Goal: Task Accomplishment & Management: Complete application form

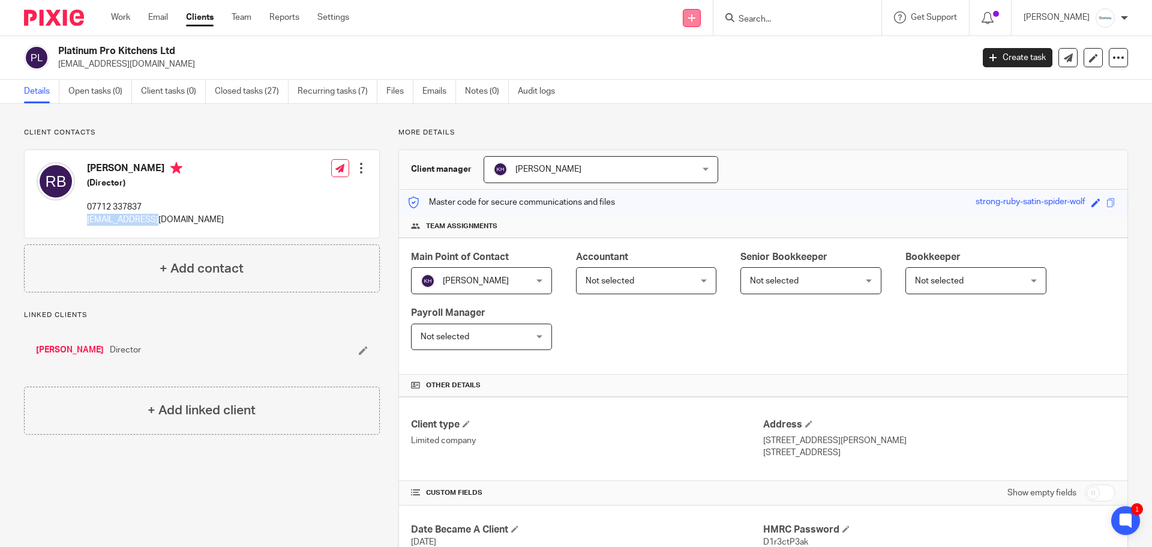
click at [701, 17] on link at bounding box center [692, 18] width 18 height 18
click at [716, 71] on link "Create task" at bounding box center [708, 73] width 74 height 17
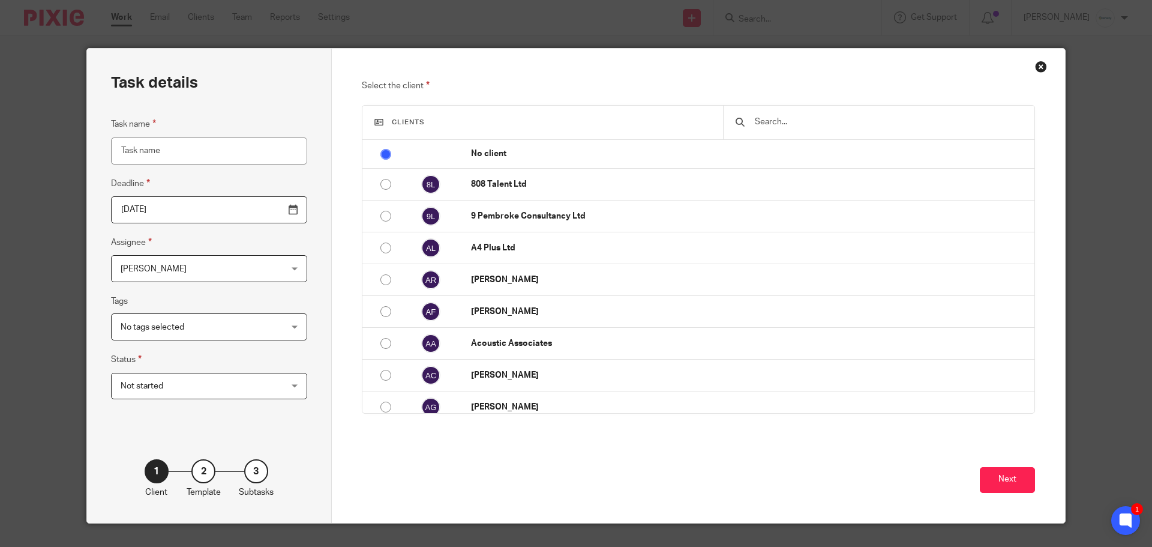
click at [212, 149] on input "Task name" at bounding box center [209, 150] width 196 height 27
type input "Remove Lynsey as a director and add Mark Owen"
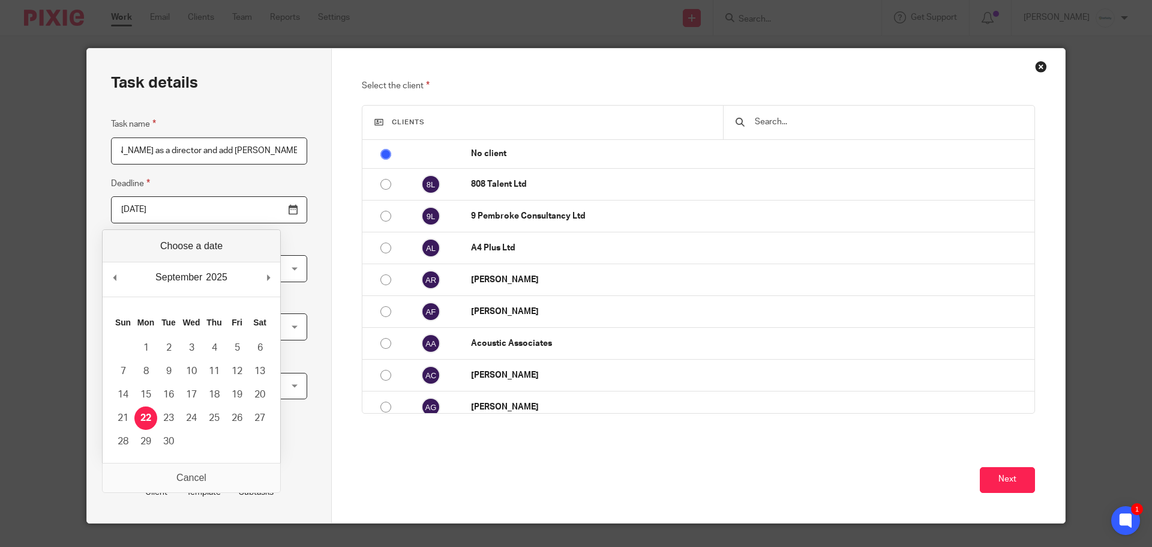
click at [263, 206] on input "[DATE]" at bounding box center [209, 209] width 196 height 27
type input "2025-09-30"
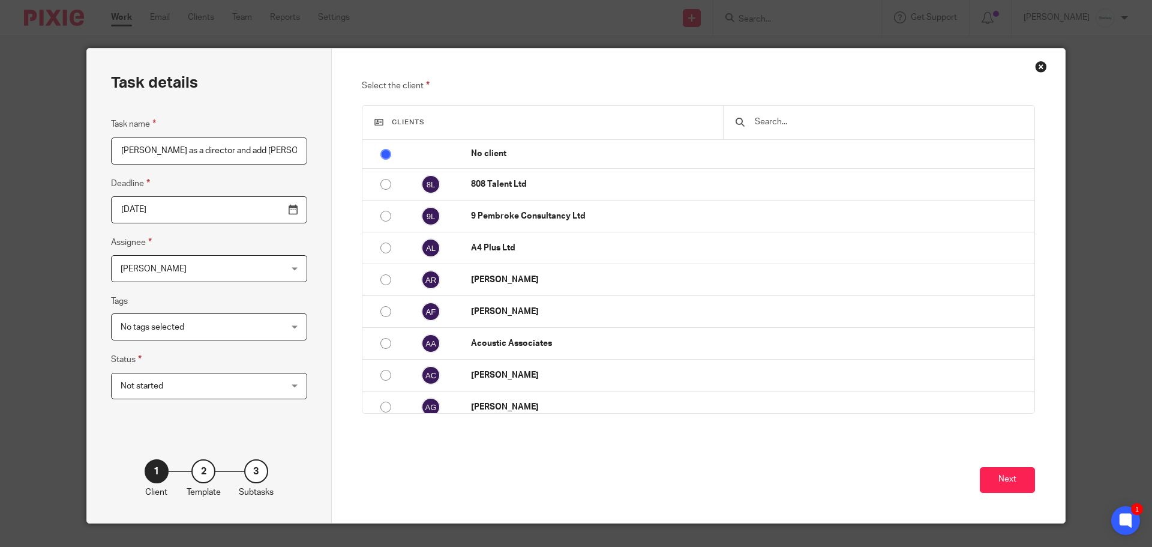
click at [207, 277] on span "[PERSON_NAME]" at bounding box center [195, 268] width 149 height 25
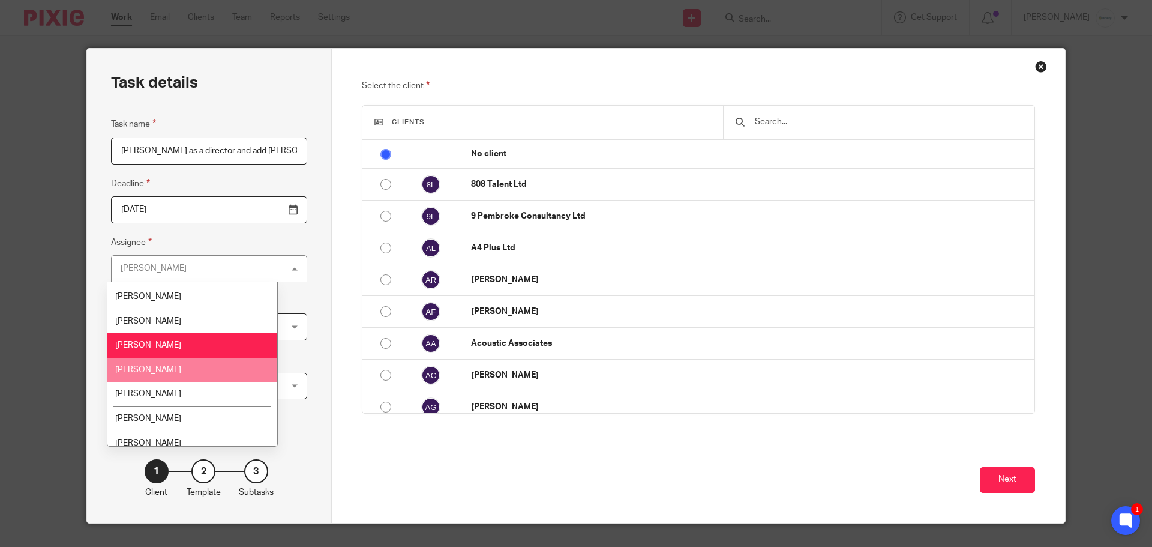
scroll to position [128, 0]
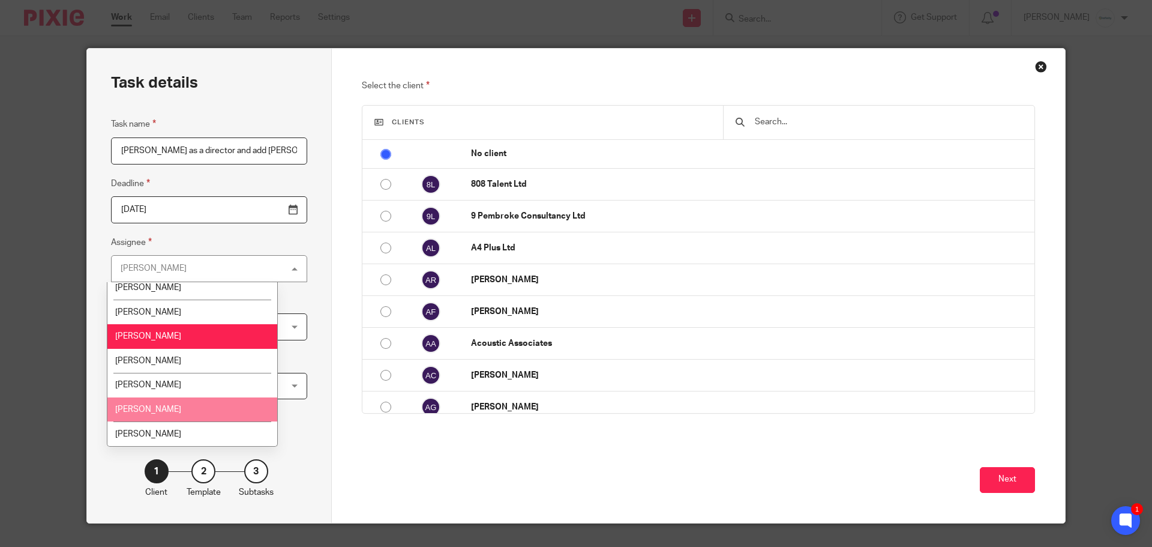
click at [177, 407] on li "Melissa Jones" at bounding box center [192, 409] width 170 height 25
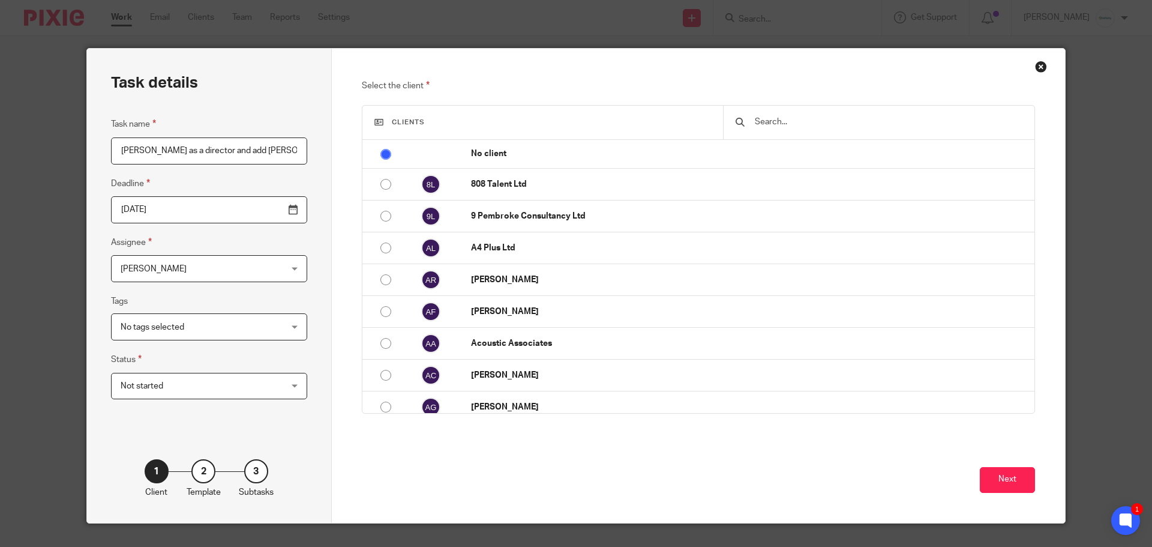
click at [811, 122] on input "text" at bounding box center [888, 121] width 269 height 13
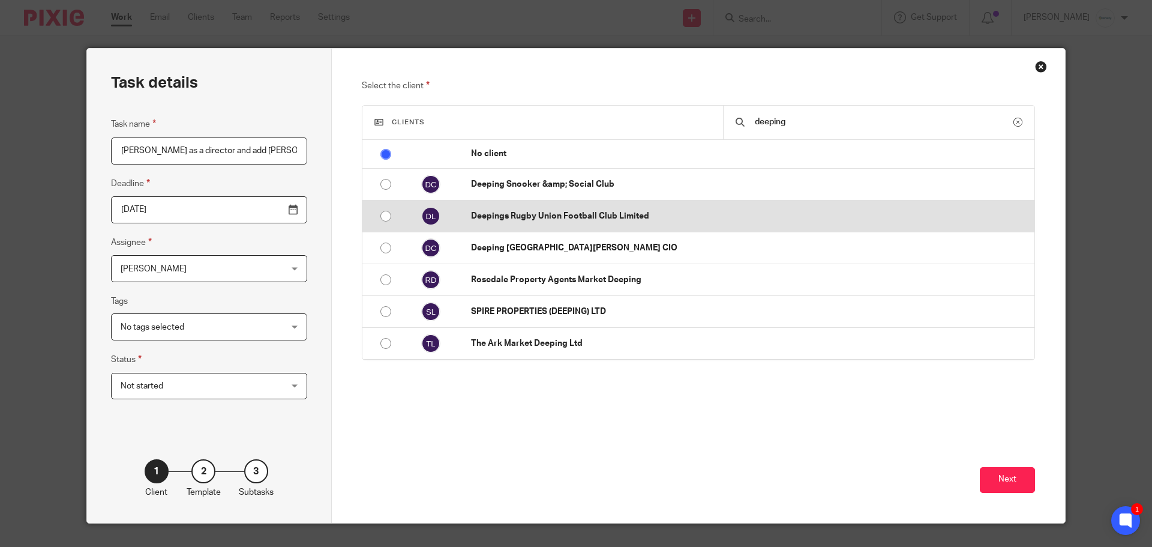
type input "deeping"
click at [715, 221] on p "Deepings Rugby Union Football Club Limited" at bounding box center [749, 216] width 557 height 12
radio input "false"
radio input "true"
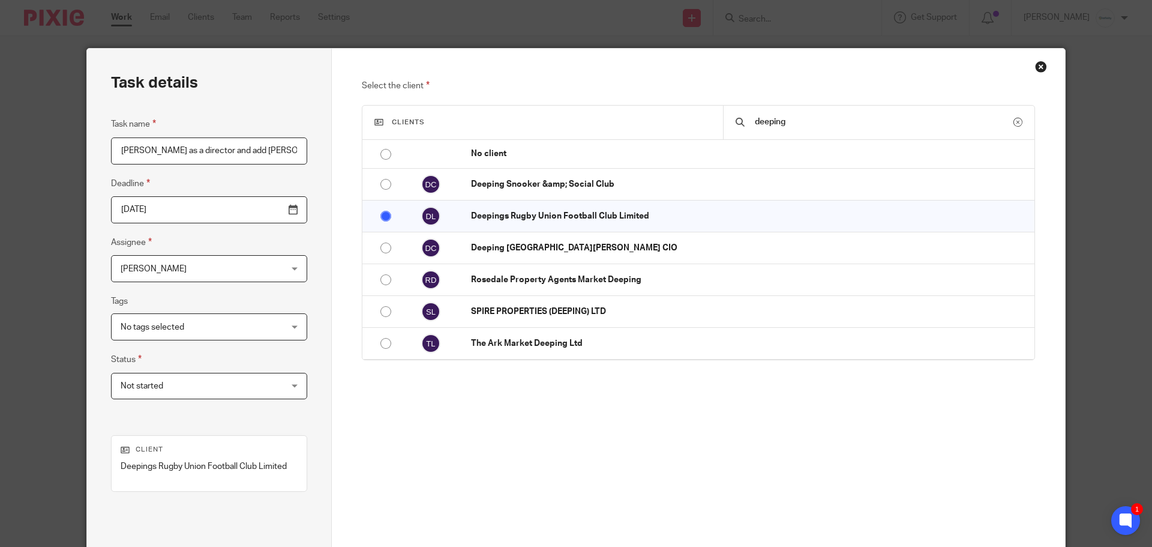
click at [206, 148] on input "Remove Lynsey as a director and add Mark Owen" at bounding box center [209, 150] width 196 height 27
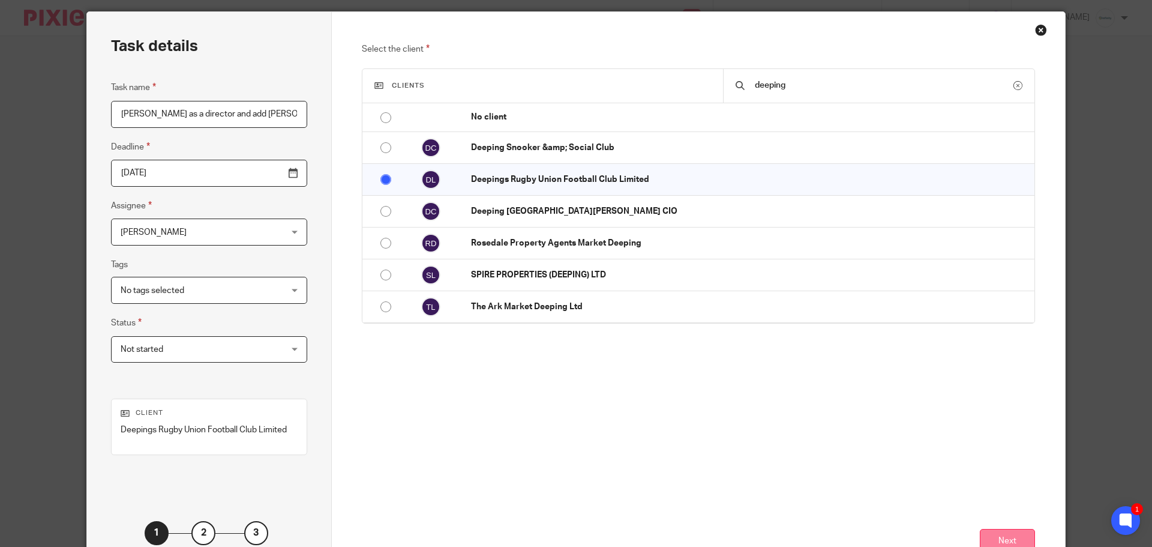
scroll to position [122, 0]
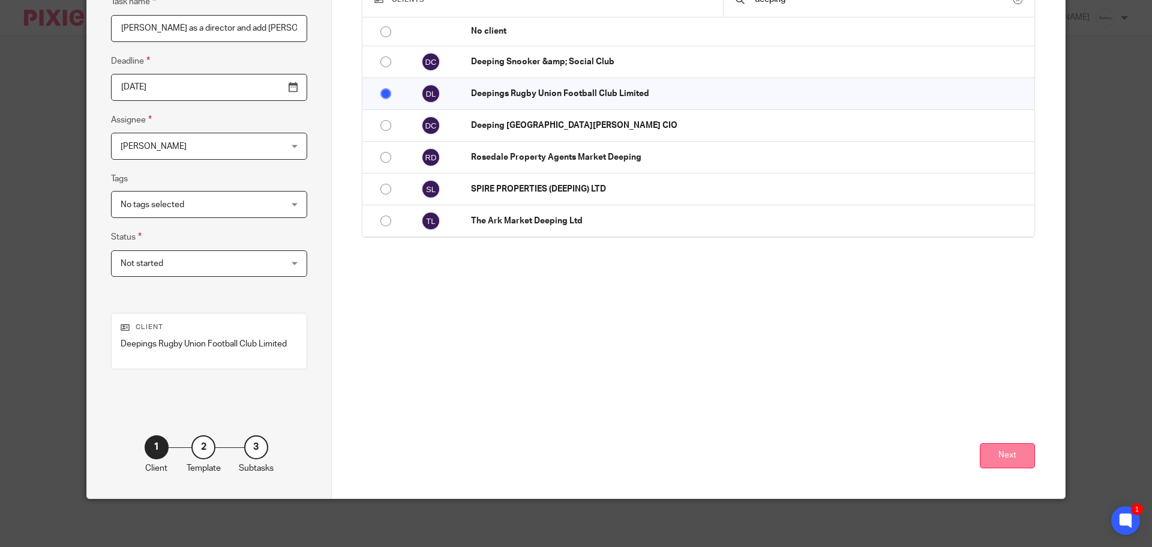
click at [995, 457] on button "Next" at bounding box center [1007, 456] width 55 height 26
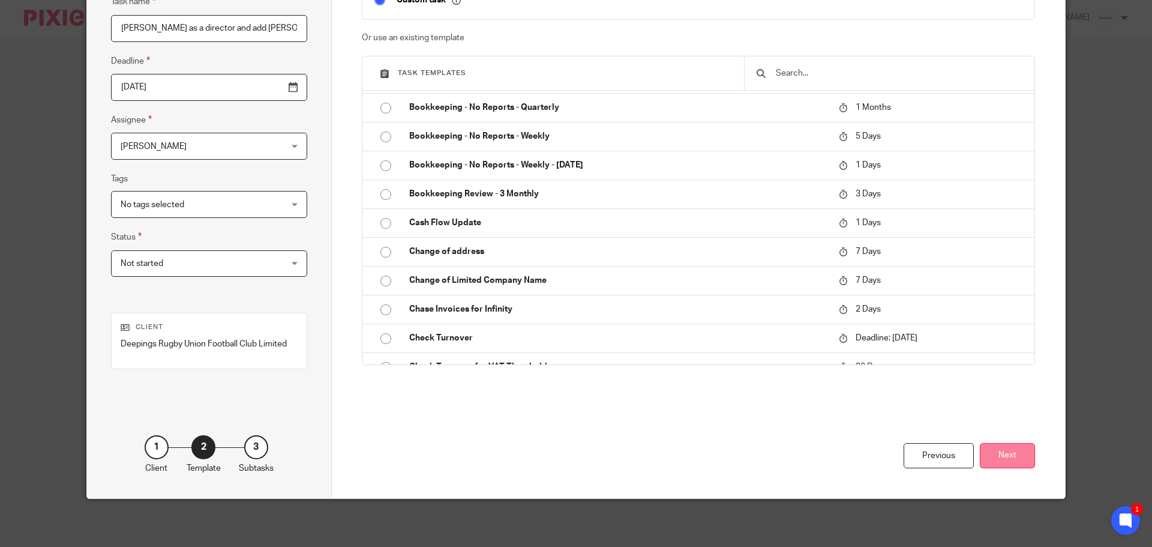
click at [983, 452] on button "Next" at bounding box center [1007, 456] width 55 height 26
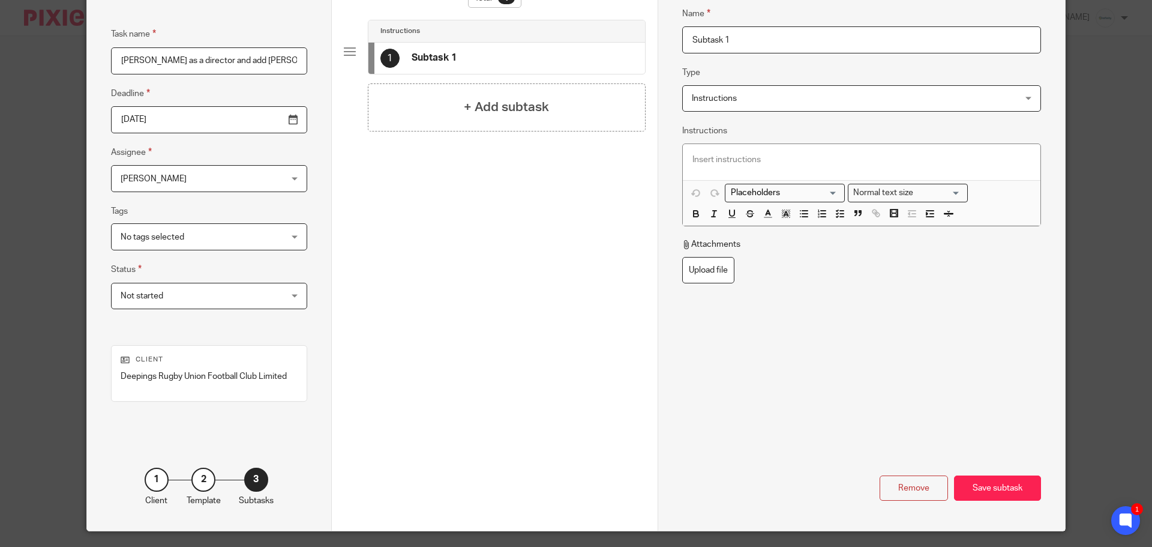
scroll to position [2, 0]
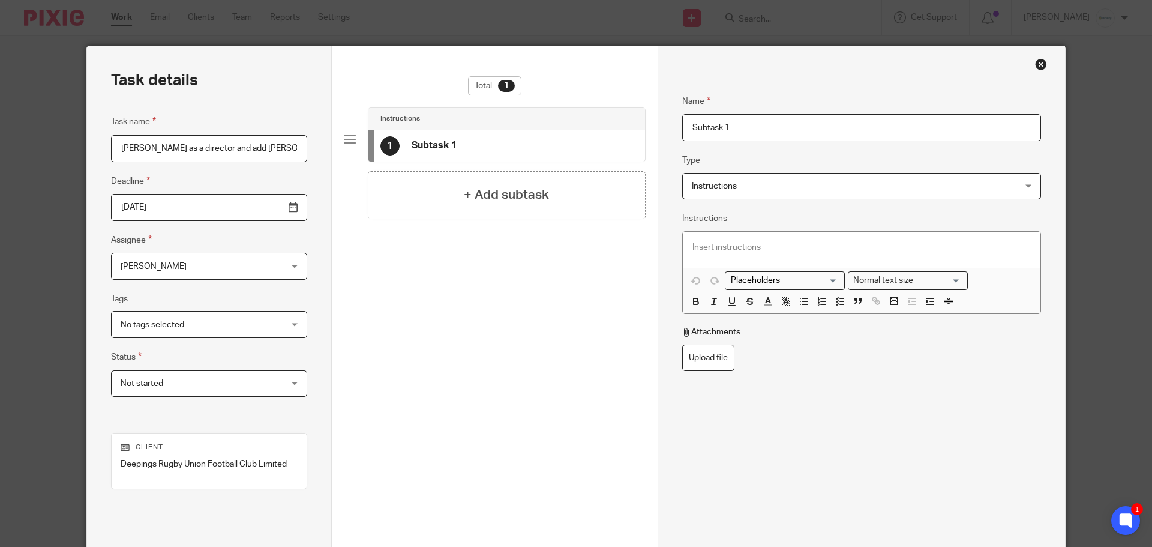
drag, startPoint x: 765, startPoint y: 125, endPoint x: 592, endPoint y: 125, distance: 173.4
click at [592, 125] on div "Task details Task name Remove Lynsey as a director and add Mark Owen Deadline 2…" at bounding box center [576, 332] width 978 height 572
paste input "Remove Lynsey as a director and add Mark Owen"
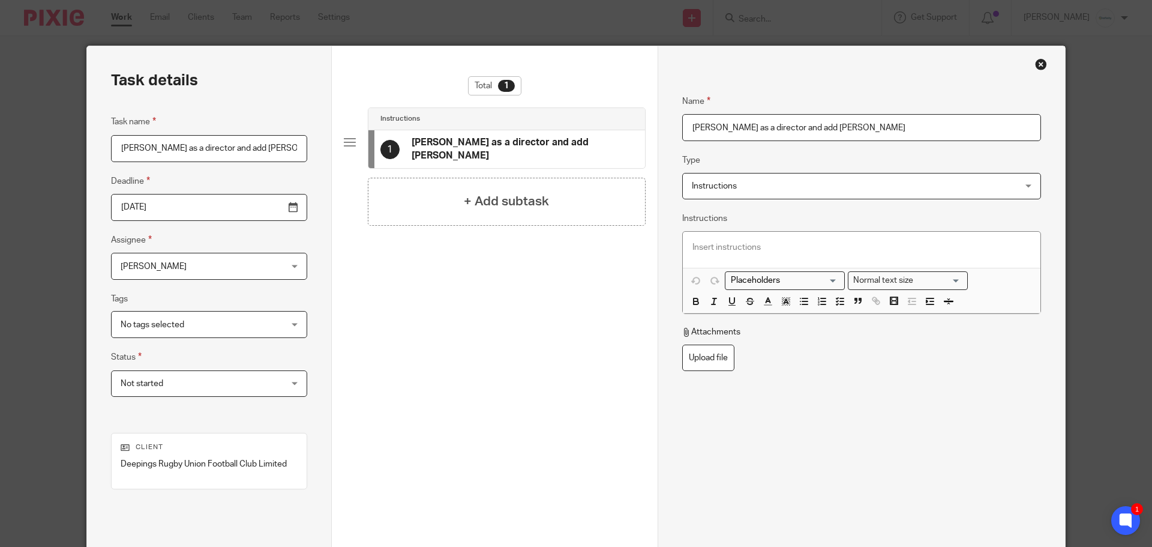
type input "Remove Lynsey as a director and add Mark Owen"
click at [750, 245] on p at bounding box center [861, 247] width 338 height 12
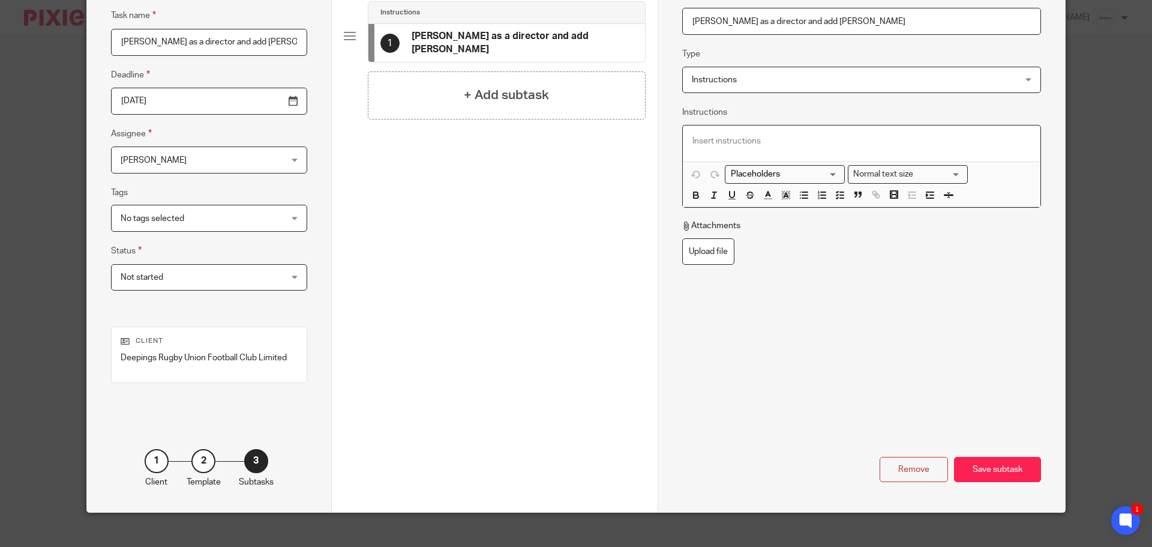
scroll to position [122, 0]
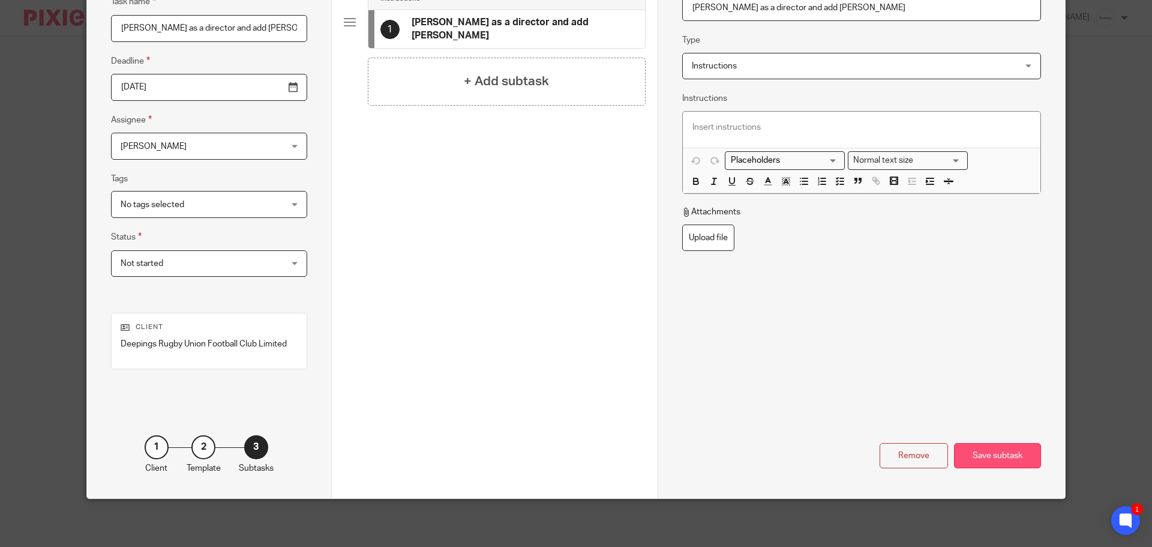
click at [1013, 458] on div "Save subtask" at bounding box center [997, 456] width 87 height 26
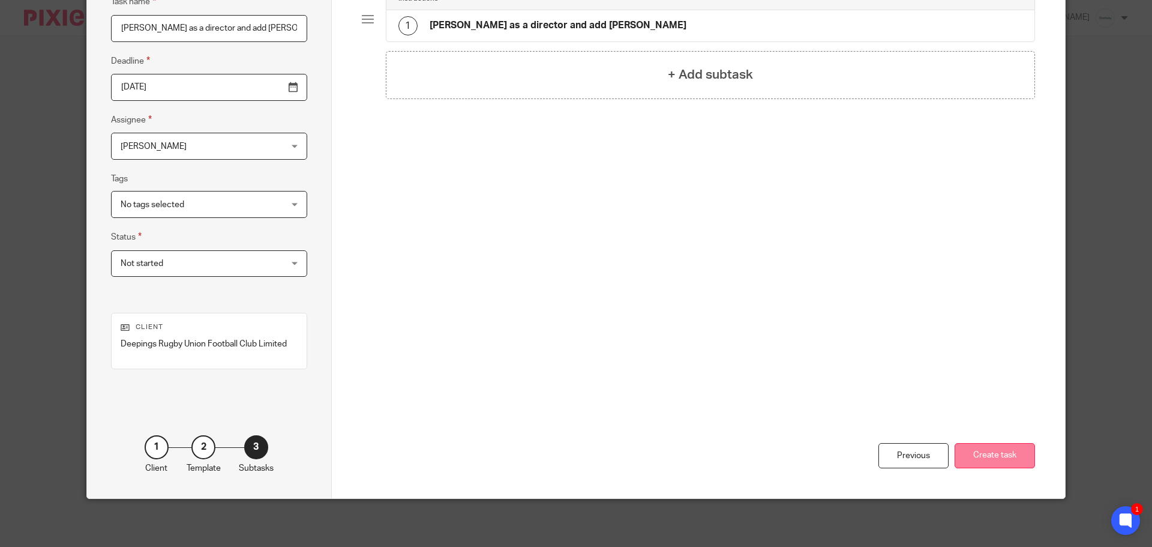
click at [998, 458] on button "Create task" at bounding box center [995, 456] width 80 height 26
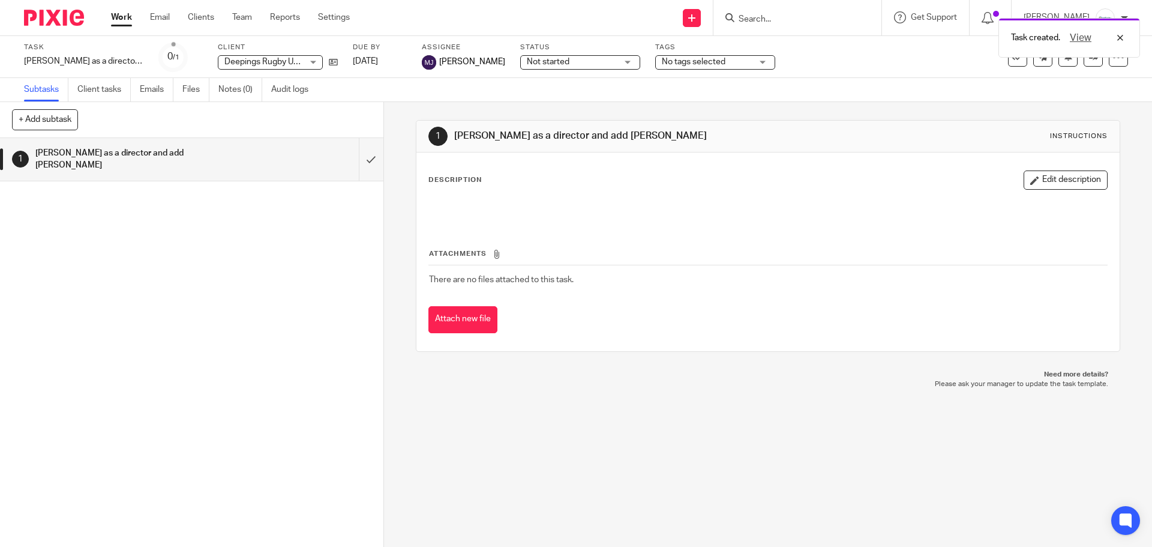
click at [707, 17] on div "Task created. View" at bounding box center [858, 35] width 564 height 46
click at [1121, 40] on div "View" at bounding box center [1093, 38] width 67 height 14
click at [1112, 61] on icon at bounding box center [1118, 57] width 12 height 12
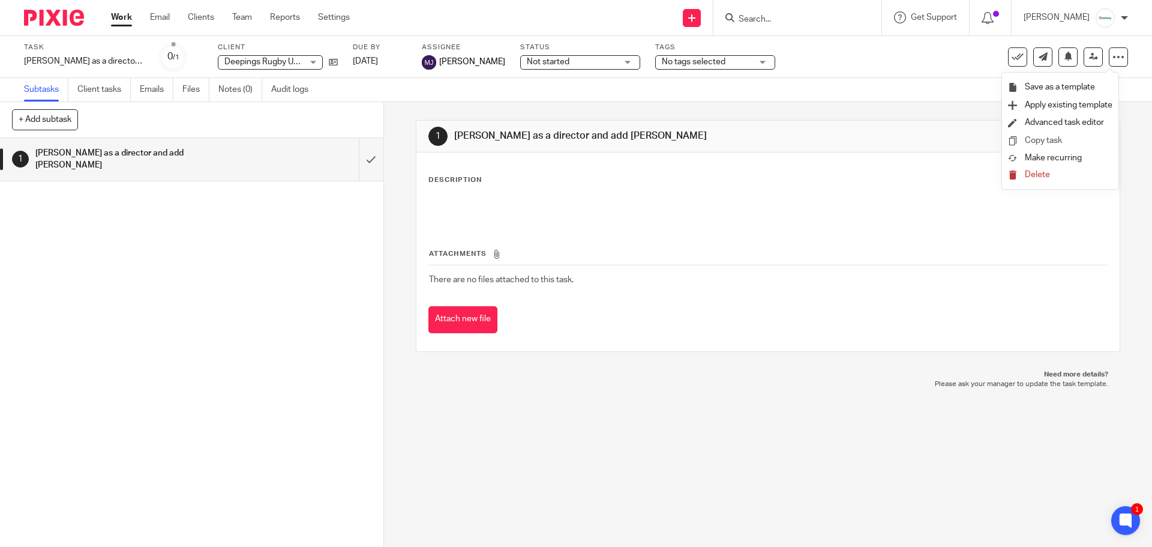
click at [1050, 136] on link "Copy task" at bounding box center [1043, 140] width 37 height 8
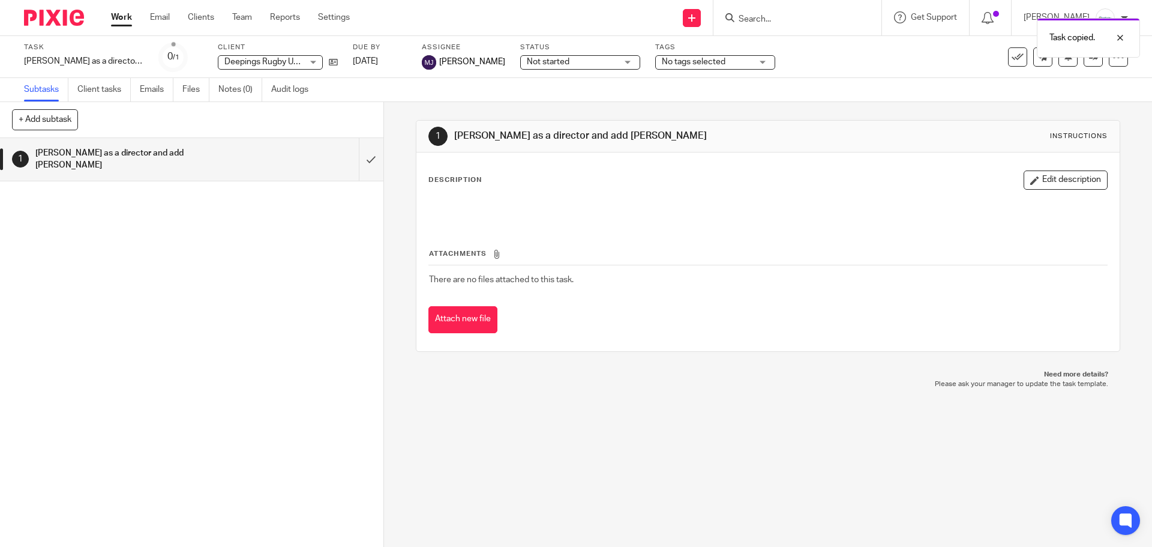
click at [307, 58] on div "Deepings Rugby Union Football Club Limited Deepings Rugby Union Football Club L…" at bounding box center [270, 62] width 105 height 14
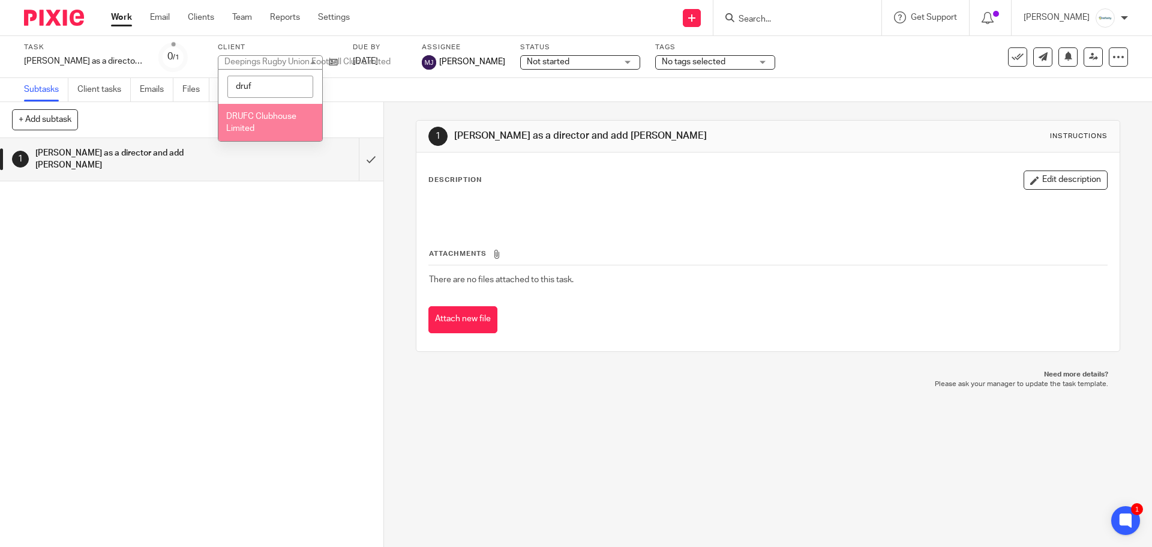
type input "druf"
click at [277, 122] on li "DRUFC Clubhouse Limited" at bounding box center [270, 122] width 104 height 37
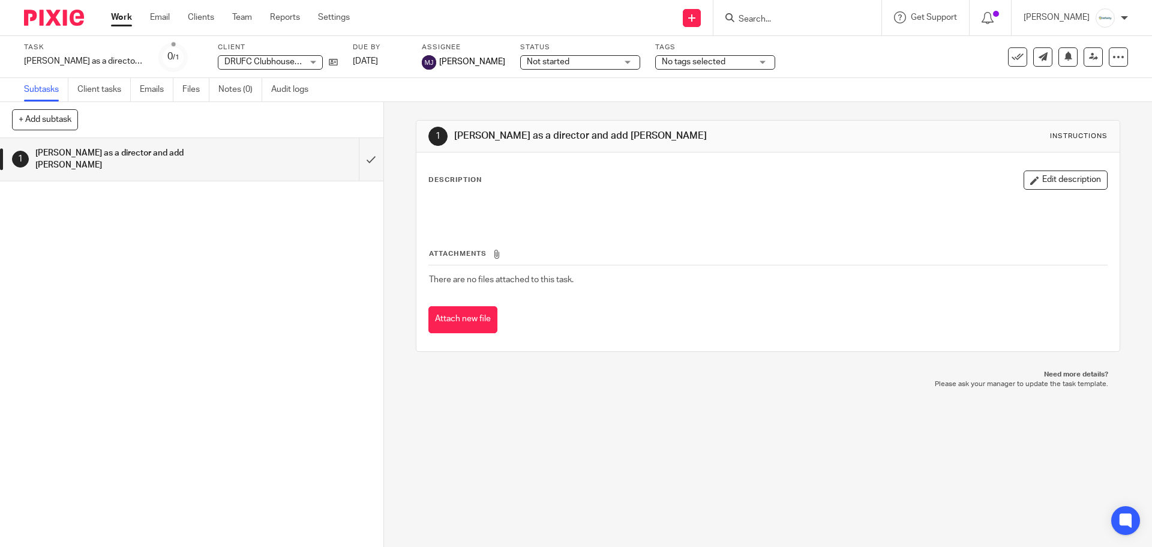
click at [125, 16] on link "Work" at bounding box center [121, 17] width 21 height 12
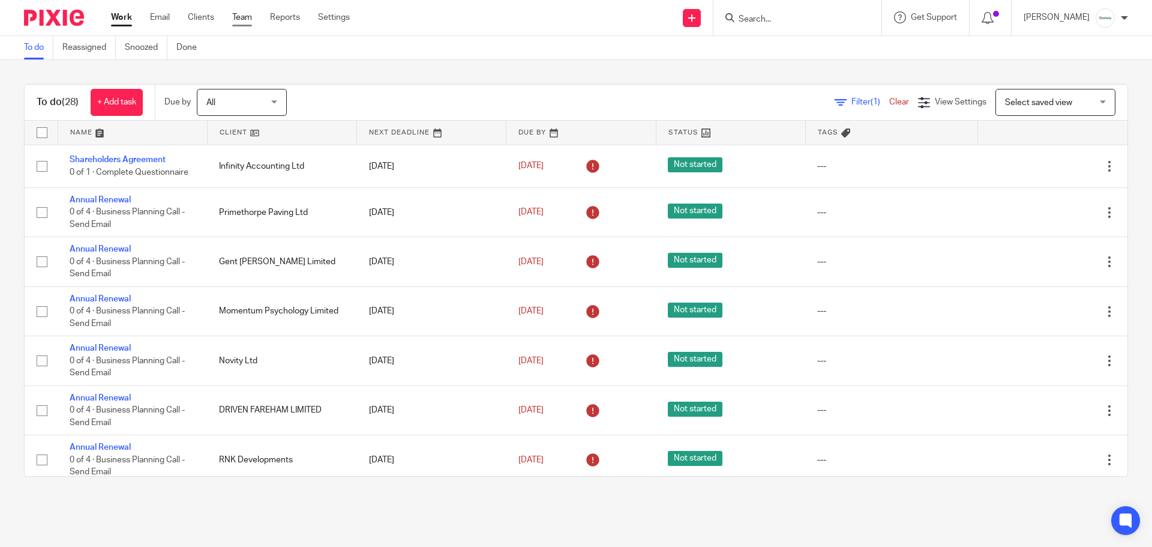
click at [241, 20] on link "Team" at bounding box center [242, 17] width 20 height 12
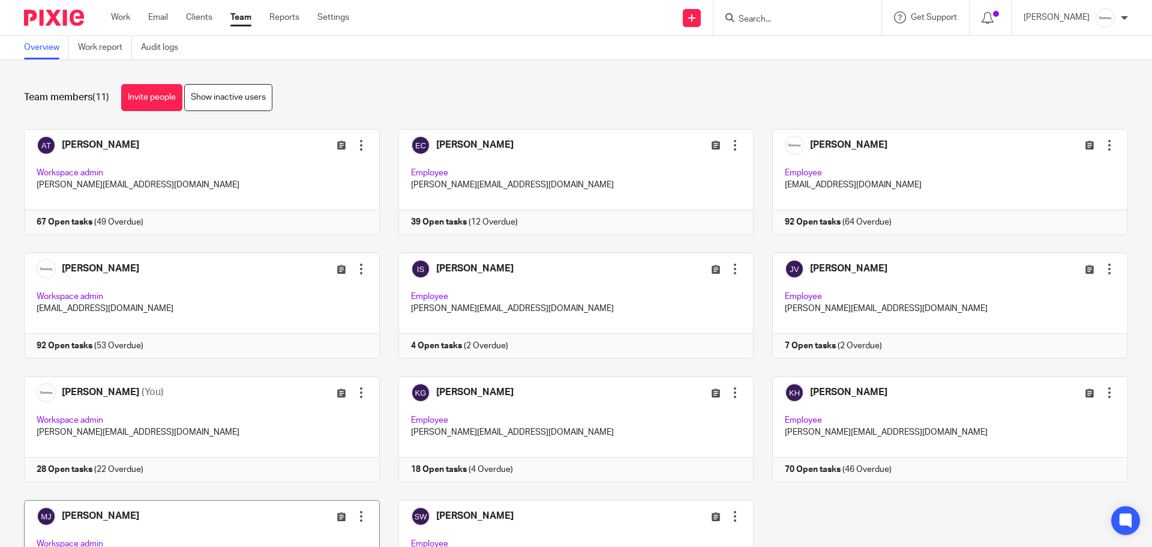
click at [239, 520] on link at bounding box center [192, 553] width 374 height 106
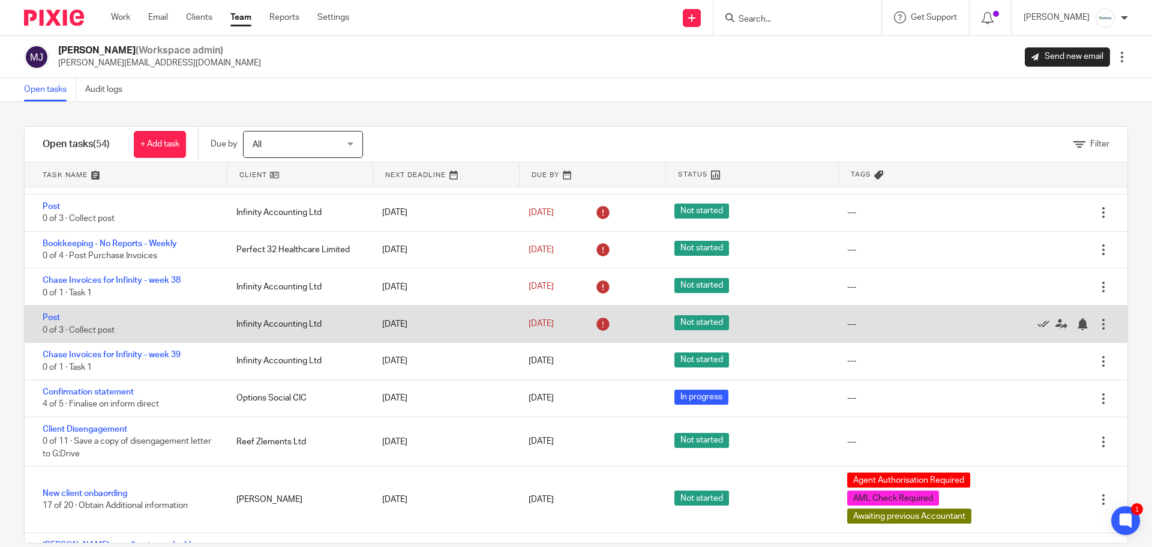
scroll to position [1620, 0]
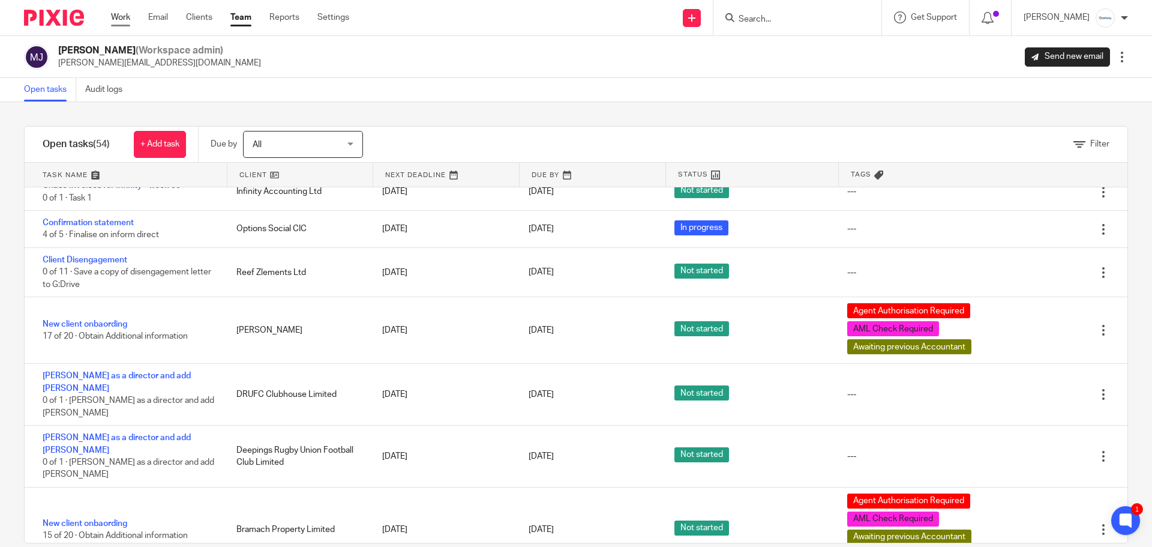
click at [116, 15] on link "Work" at bounding box center [120, 17] width 19 height 12
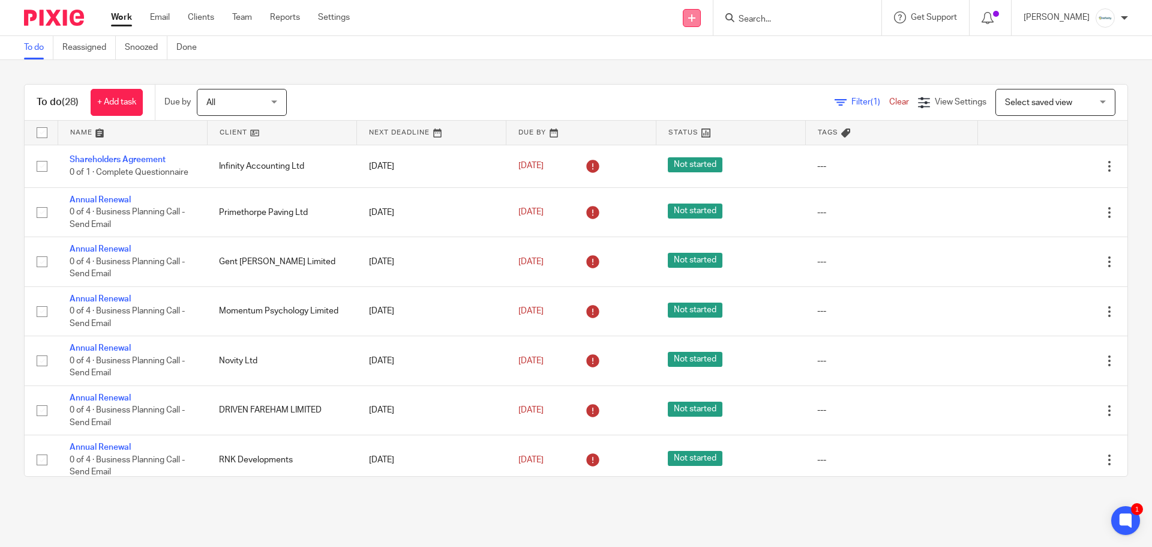
click at [701, 11] on link at bounding box center [692, 18] width 18 height 18
click at [722, 73] on link "Create task" at bounding box center [708, 73] width 74 height 17
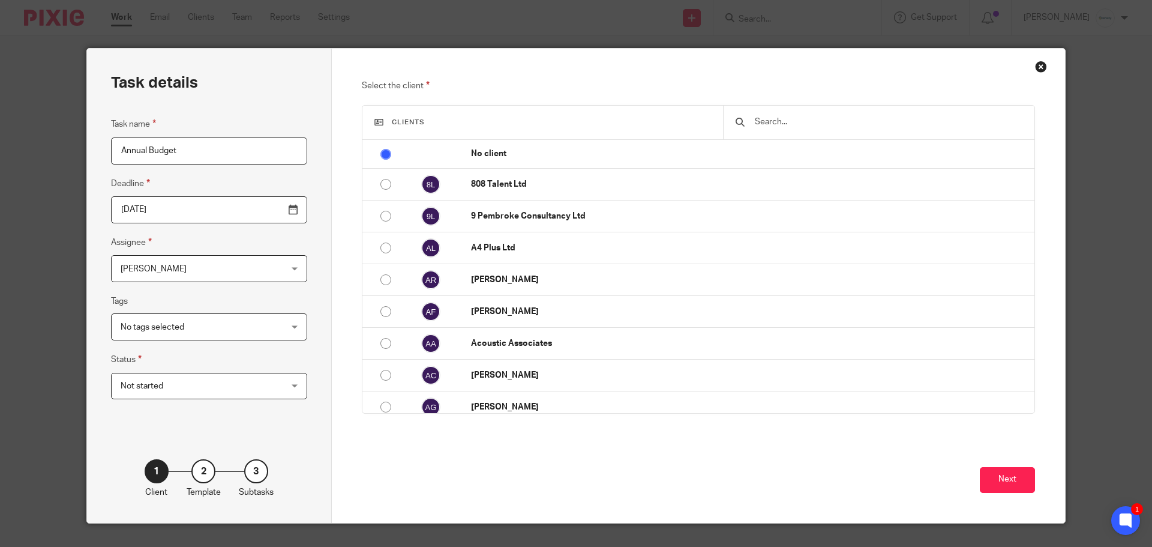
type input "Annual Budget"
click at [257, 201] on input "[DATE]" at bounding box center [209, 209] width 196 height 27
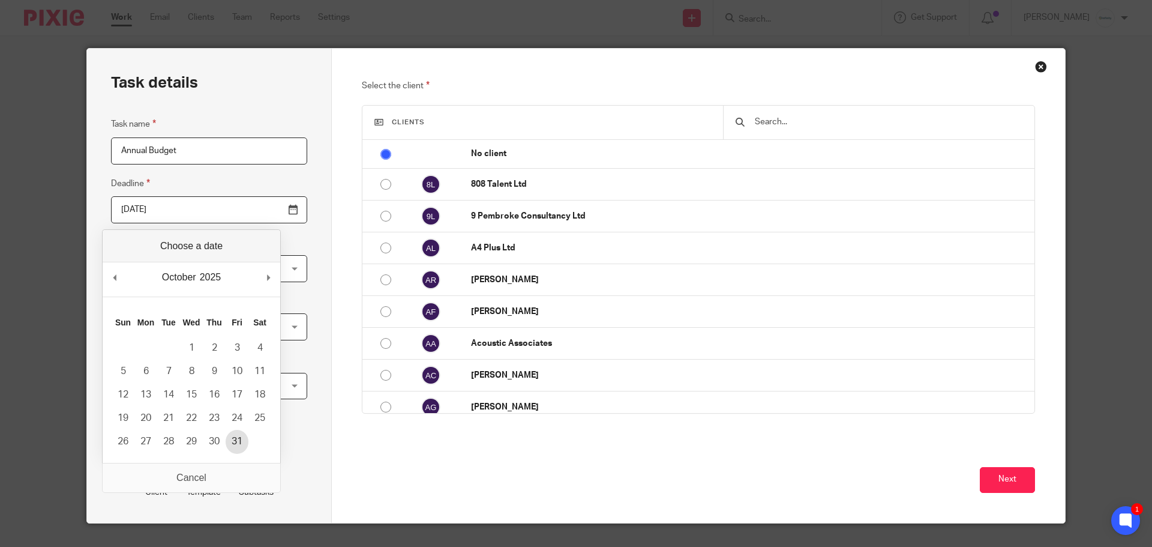
type input "2025-10-31"
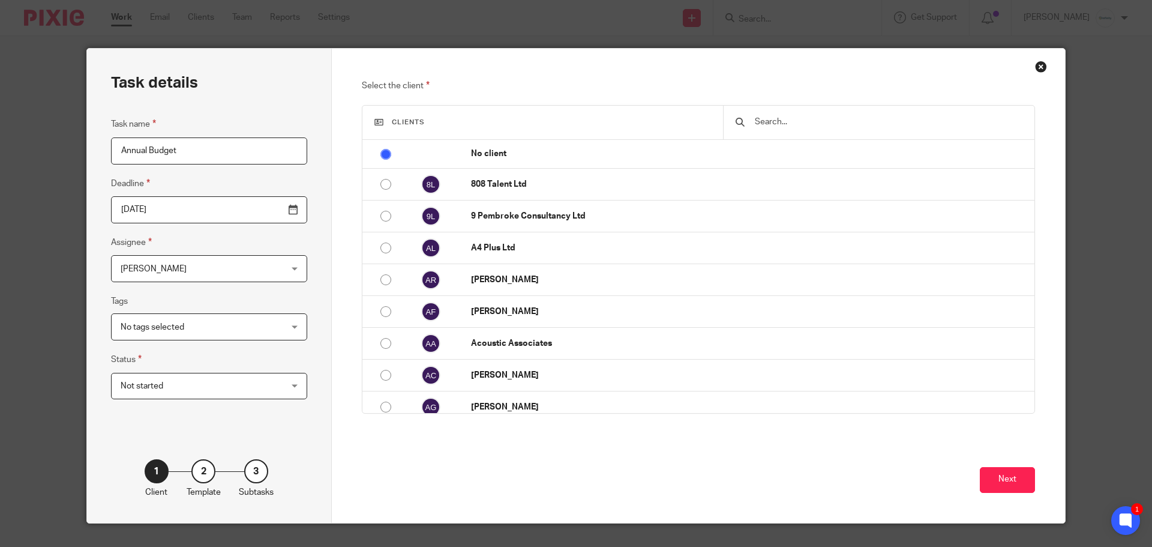
click at [803, 118] on input "text" at bounding box center [888, 121] width 269 height 13
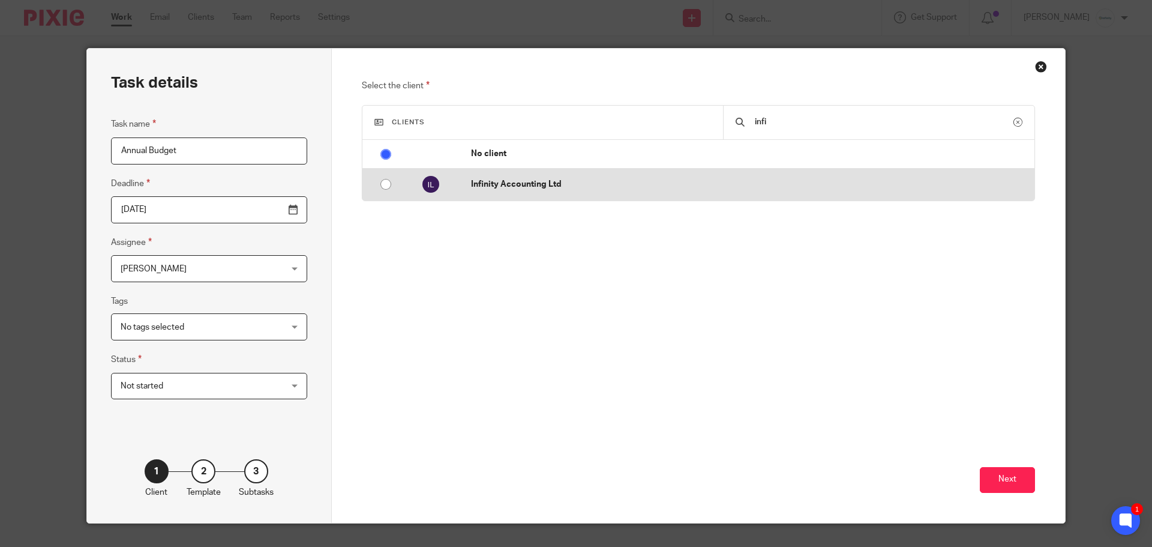
type input "infi"
click at [694, 183] on p "Infinity Accounting Ltd" at bounding box center [749, 184] width 557 height 12
radio input "false"
radio input "true"
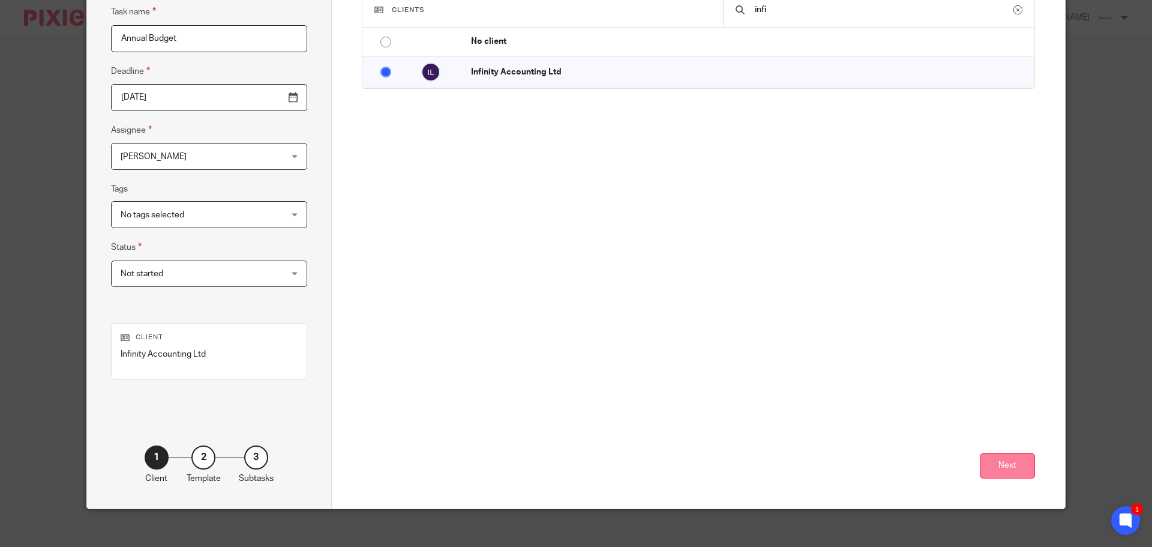
scroll to position [122, 0]
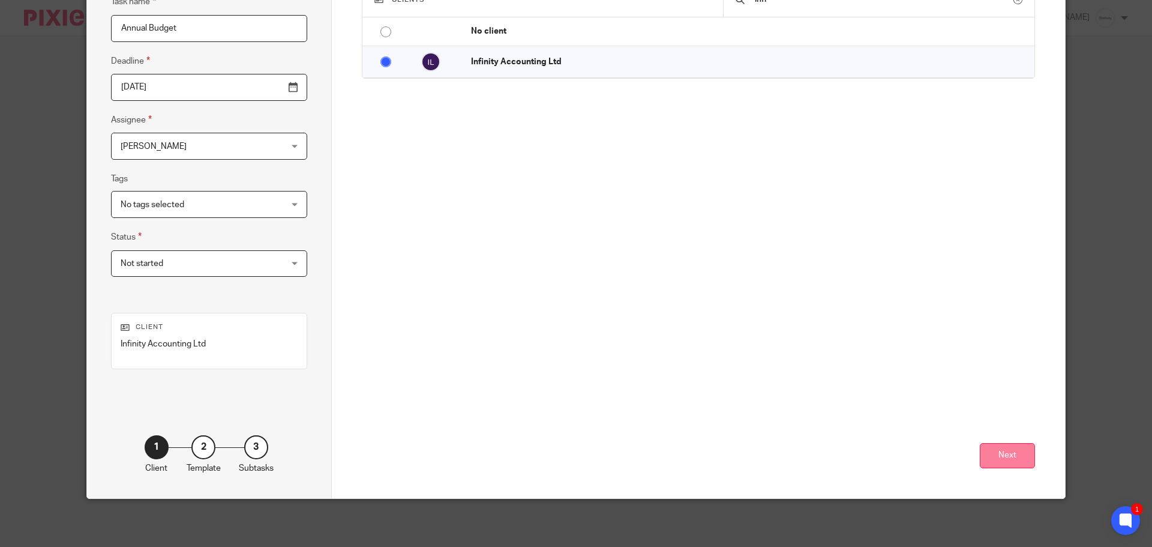
click at [1003, 460] on button "Next" at bounding box center [1007, 456] width 55 height 26
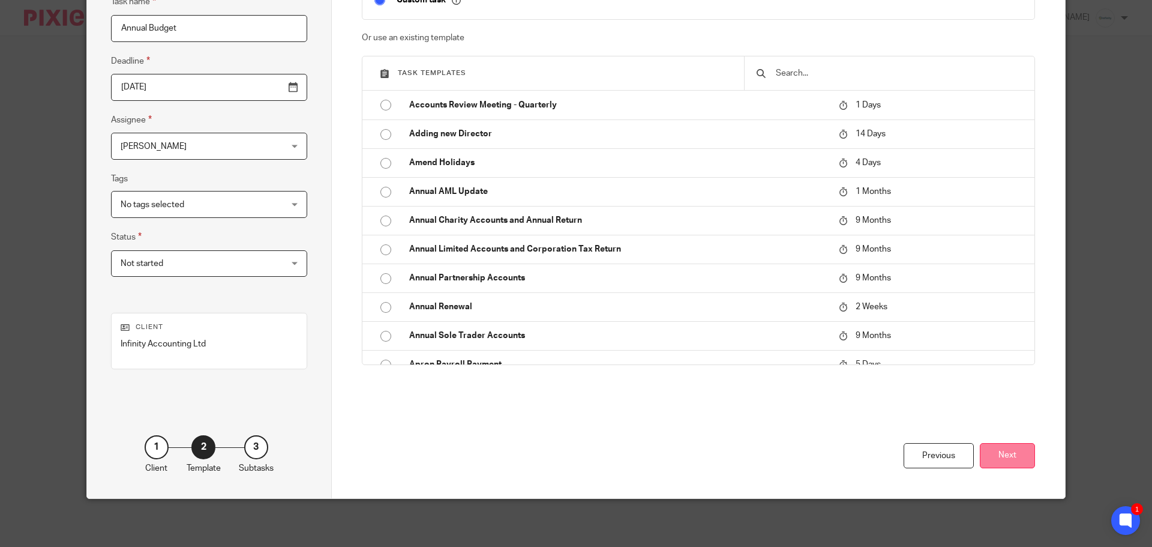
click at [1016, 458] on button "Next" at bounding box center [1007, 456] width 55 height 26
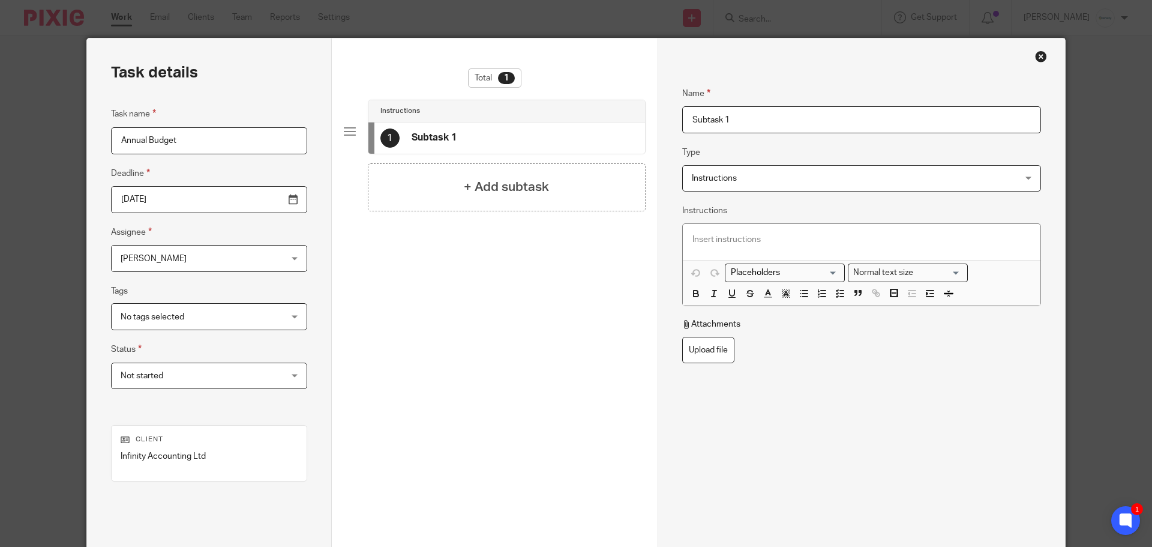
scroll to position [2, 0]
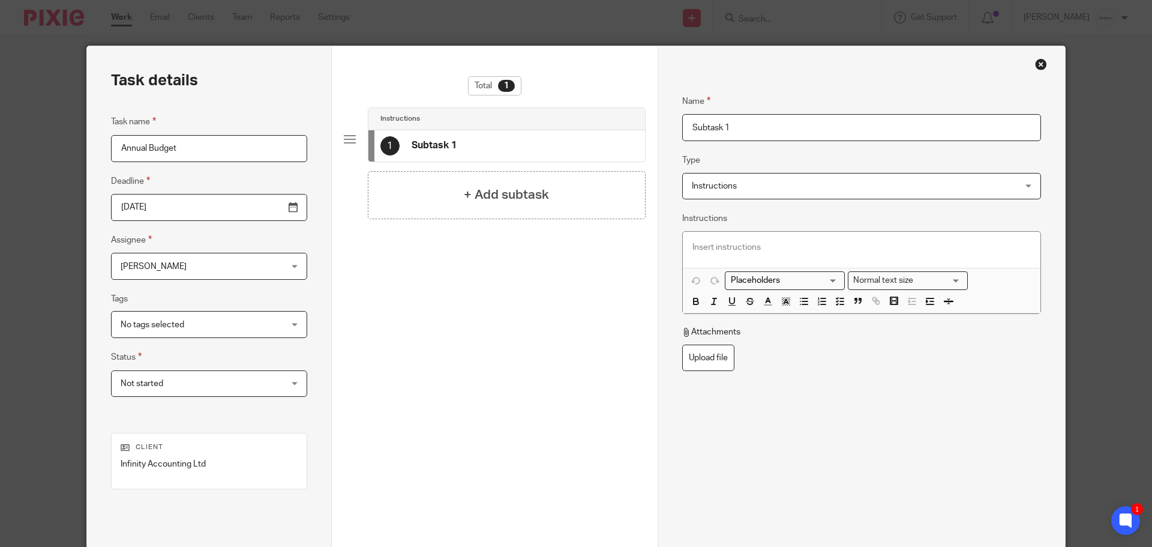
drag, startPoint x: 36, startPoint y: 155, endPoint x: 5, endPoint y: 155, distance: 31.2
click at [0, 155] on div "Task details Task name Annual Budget Deadline 2025-10-31 Assignee Karl Newman K…" at bounding box center [576, 273] width 1152 height 547
drag, startPoint x: 770, startPoint y: 130, endPoint x: 481, endPoint y: 131, distance: 289.8
click at [481, 131] on div "Task details Task name Annual Budget Deadline 2025-10-31 Assignee Karl Newman K…" at bounding box center [576, 332] width 978 height 572
paste input "Annual Budget"
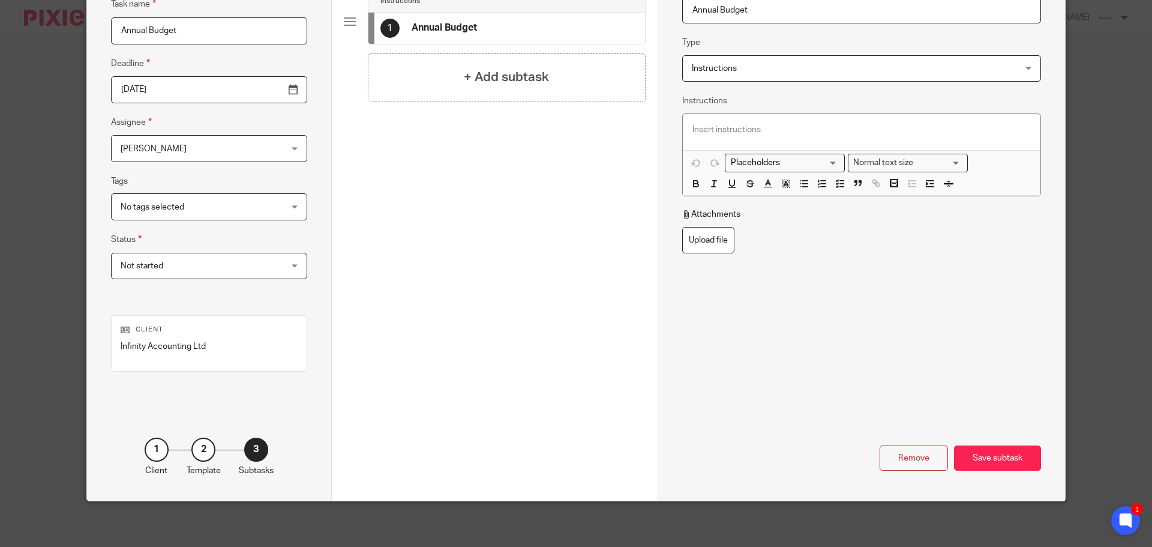
scroll to position [122, 0]
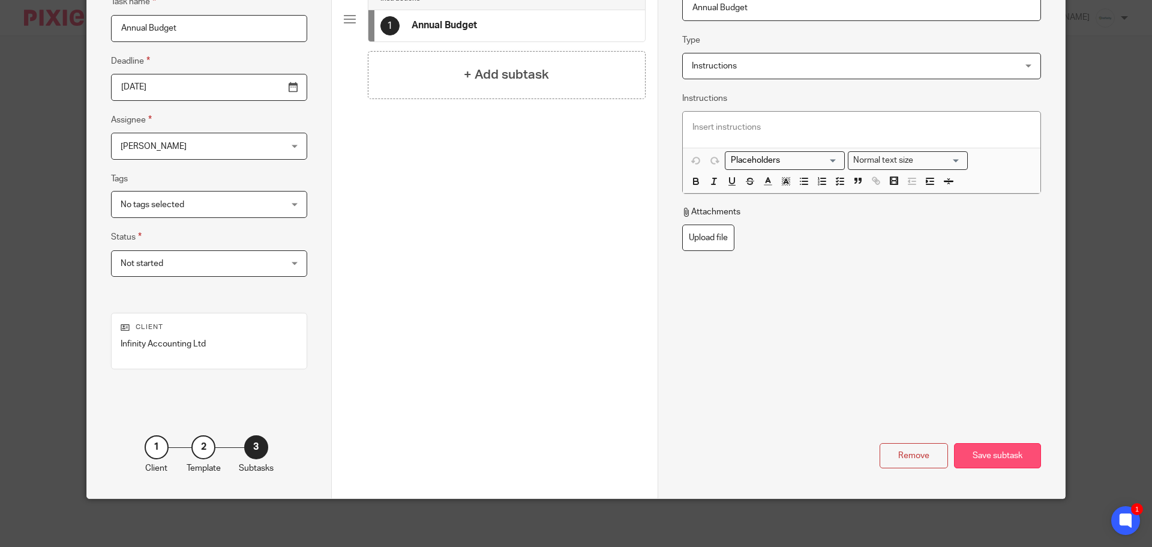
type input "Annual Budget"
click at [994, 451] on div "Save subtask" at bounding box center [997, 456] width 87 height 26
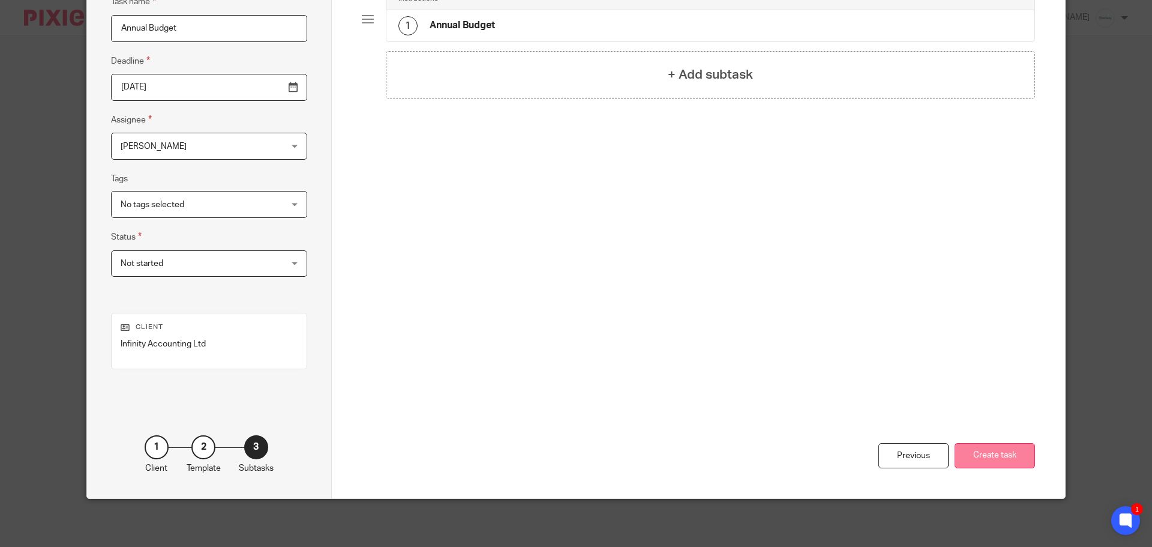
click at [1000, 458] on button "Create task" at bounding box center [995, 456] width 80 height 26
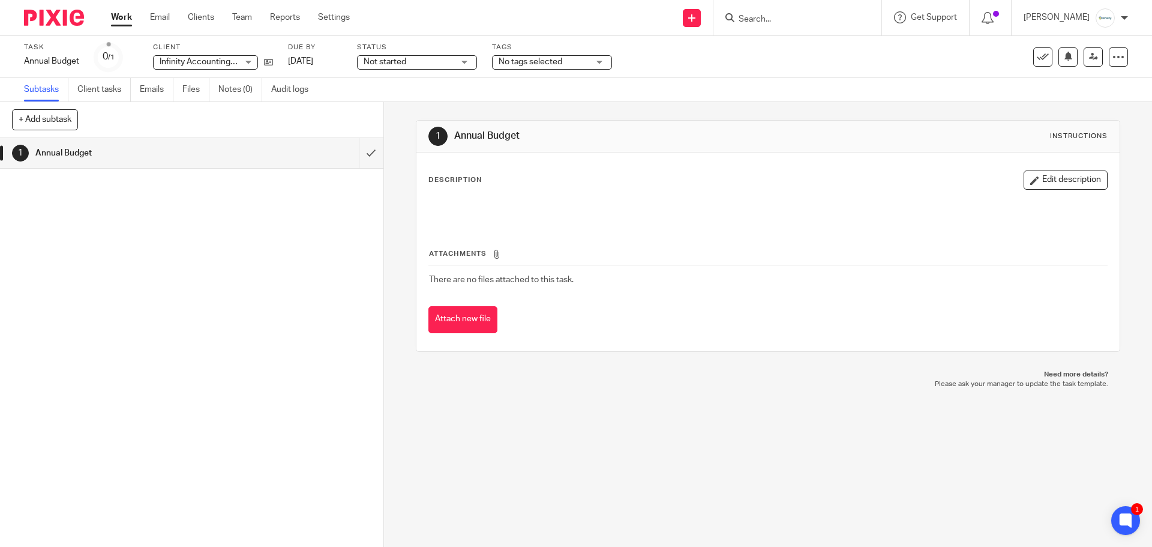
click at [122, 20] on link "Work" at bounding box center [121, 17] width 21 height 12
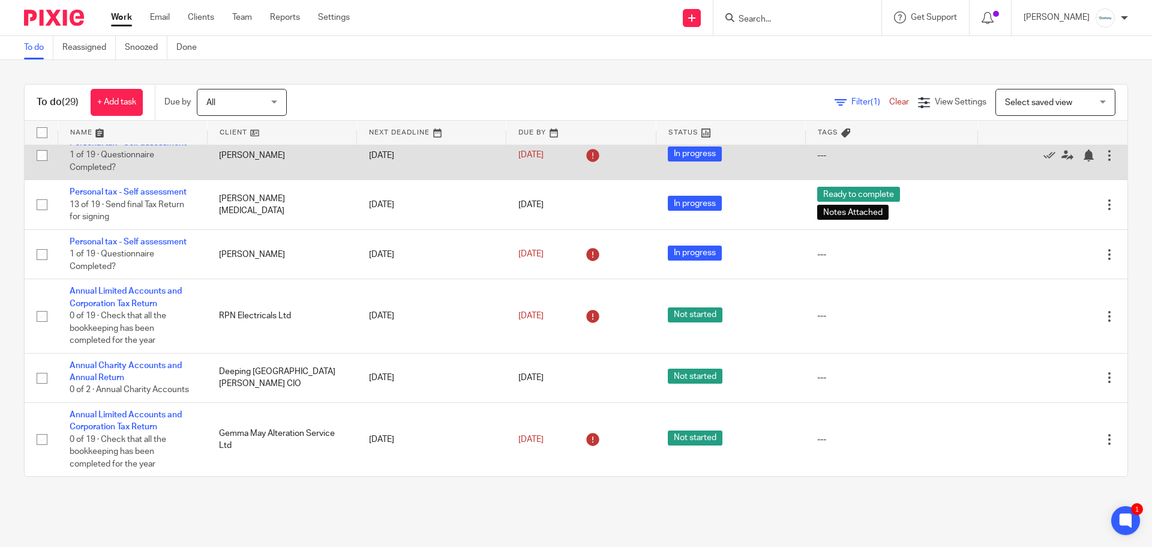
scroll to position [1132, 0]
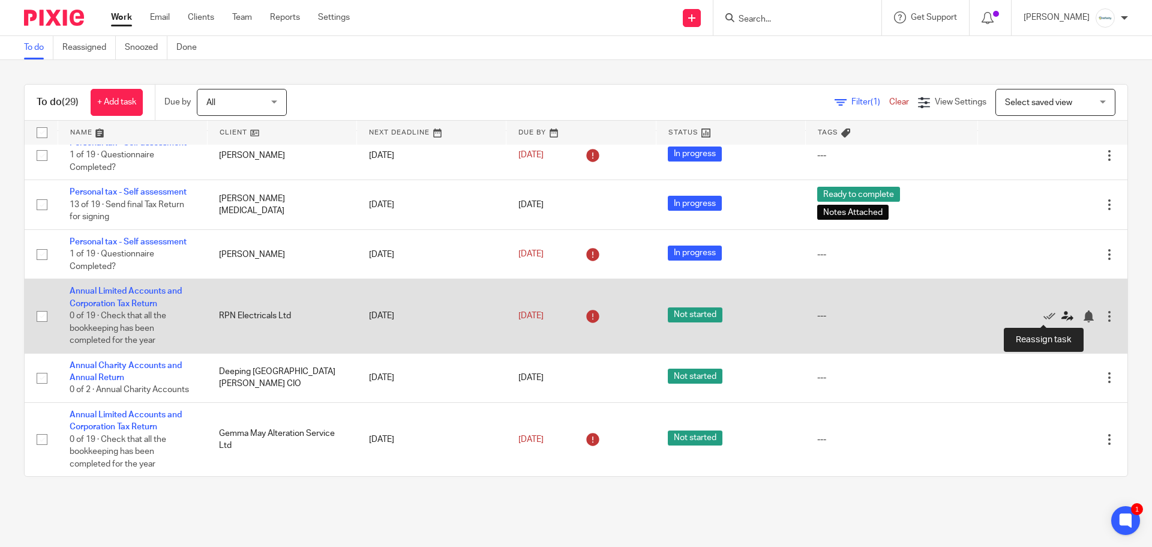
click at [1061, 314] on icon at bounding box center [1067, 316] width 12 height 12
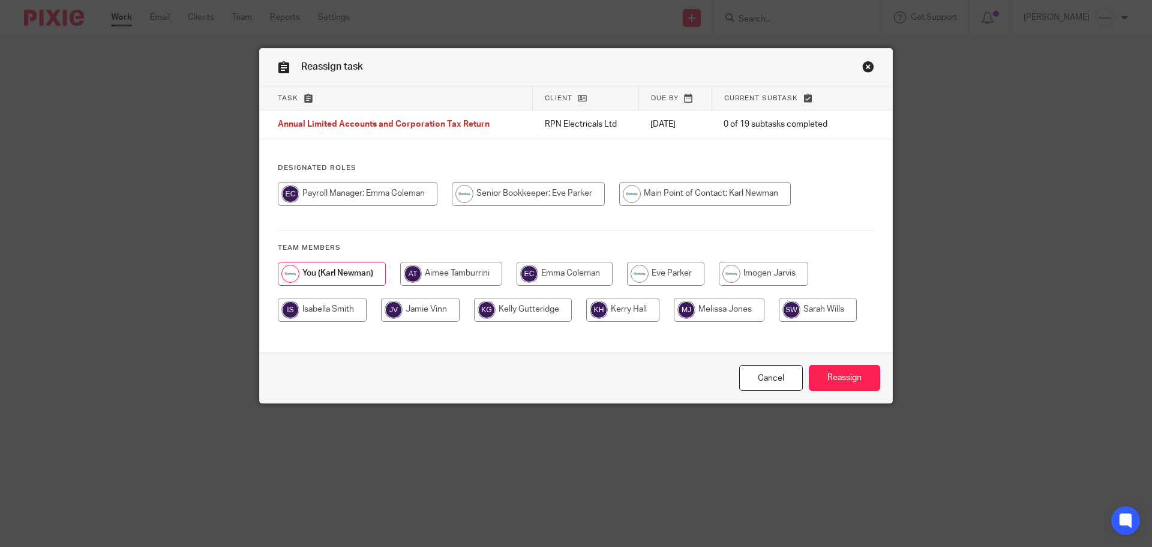
click at [823, 313] on input "radio" at bounding box center [818, 310] width 78 height 24
radio input "true"
click at [836, 379] on input "Reassign" at bounding box center [844, 378] width 71 height 26
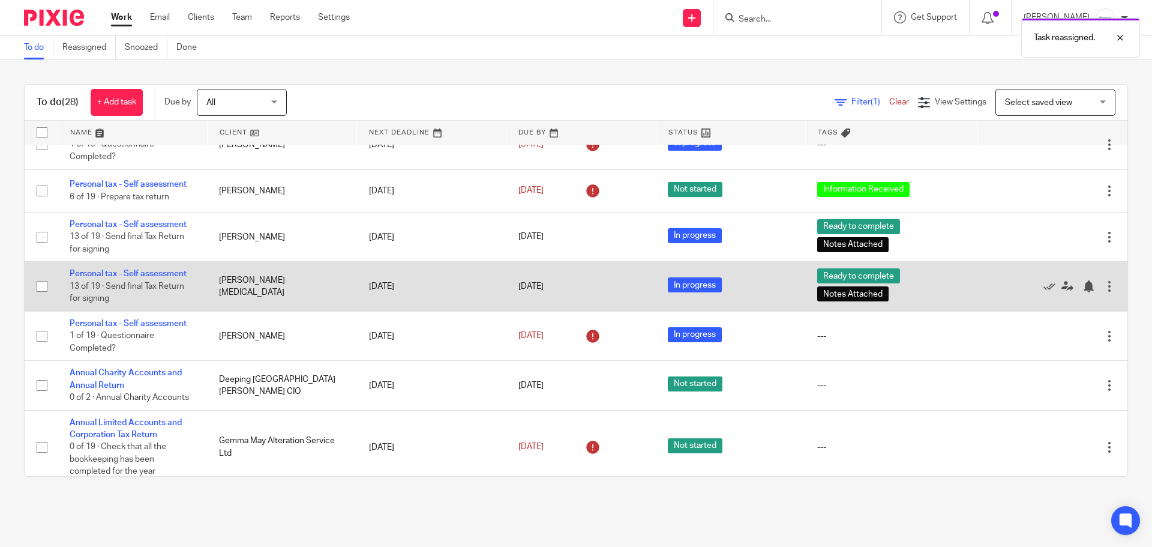
scroll to position [1057, 0]
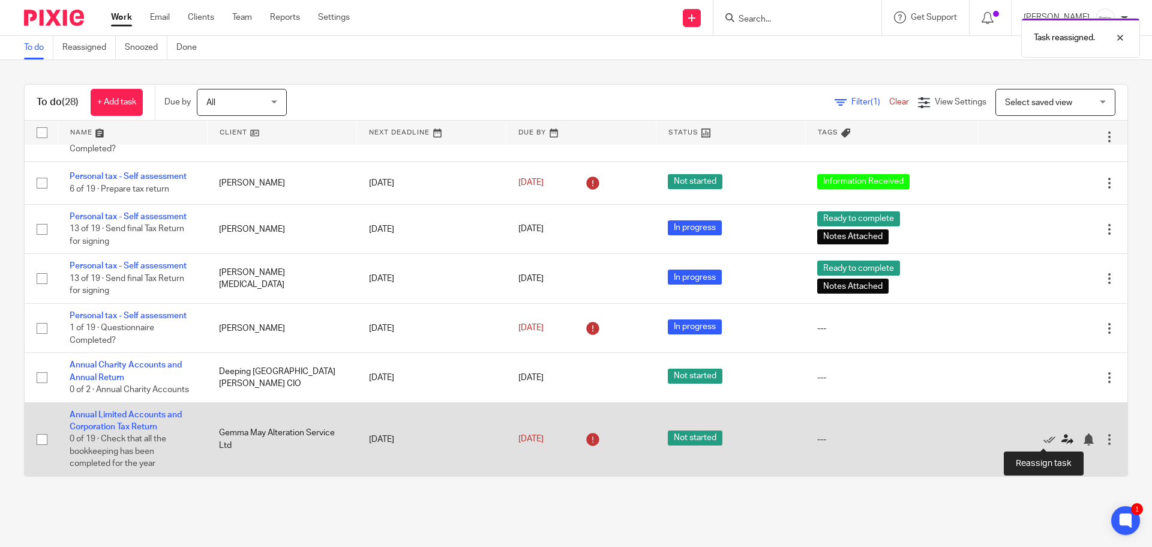
click at [1061, 436] on icon at bounding box center [1067, 439] width 12 height 12
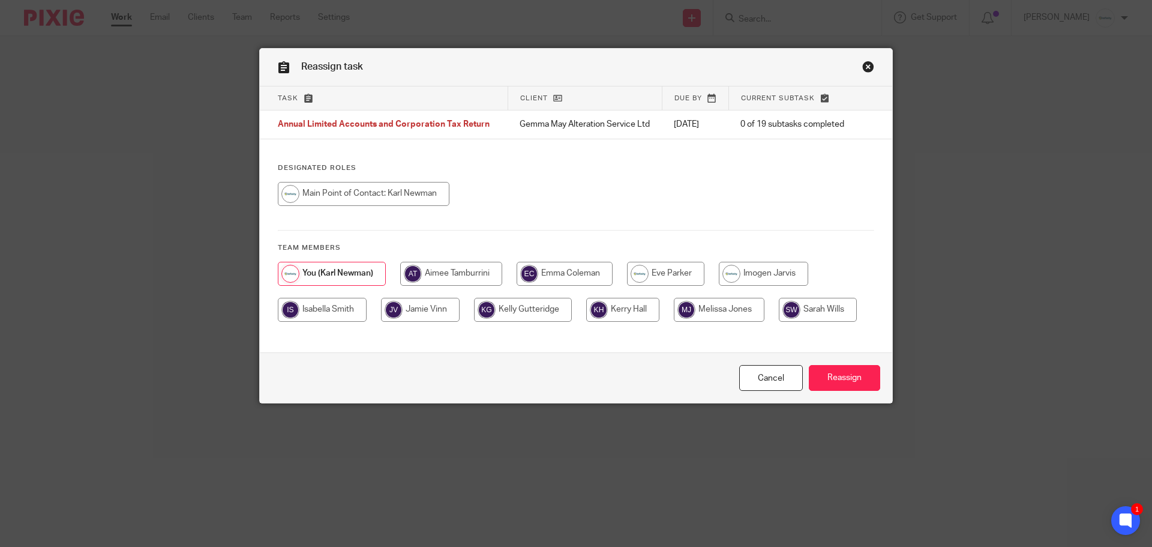
click at [804, 316] on input "radio" at bounding box center [818, 310] width 78 height 24
radio input "true"
click at [845, 374] on input "Reassign" at bounding box center [844, 378] width 71 height 26
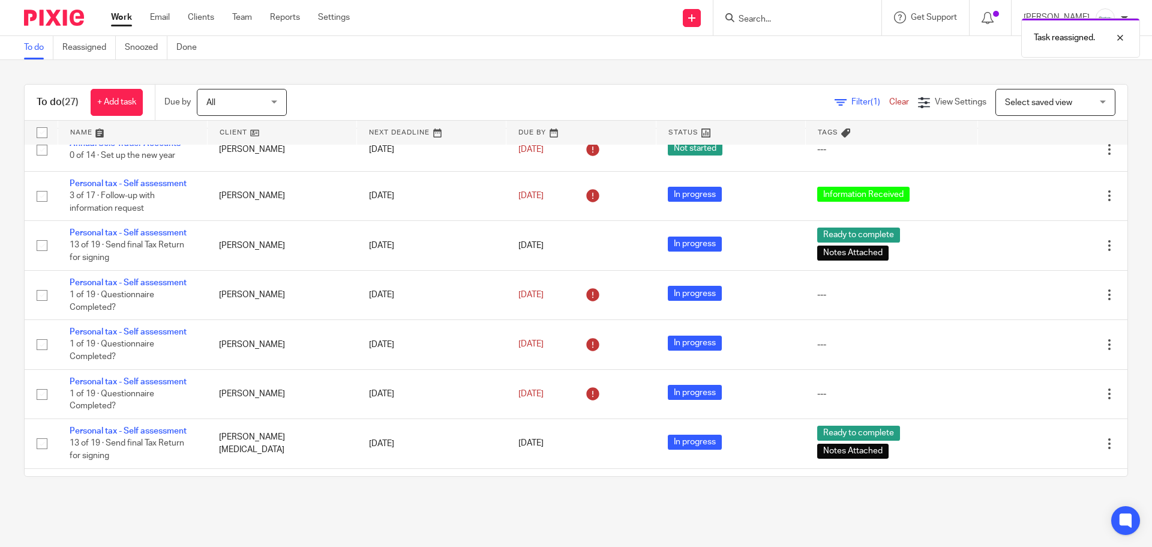
scroll to position [983, 0]
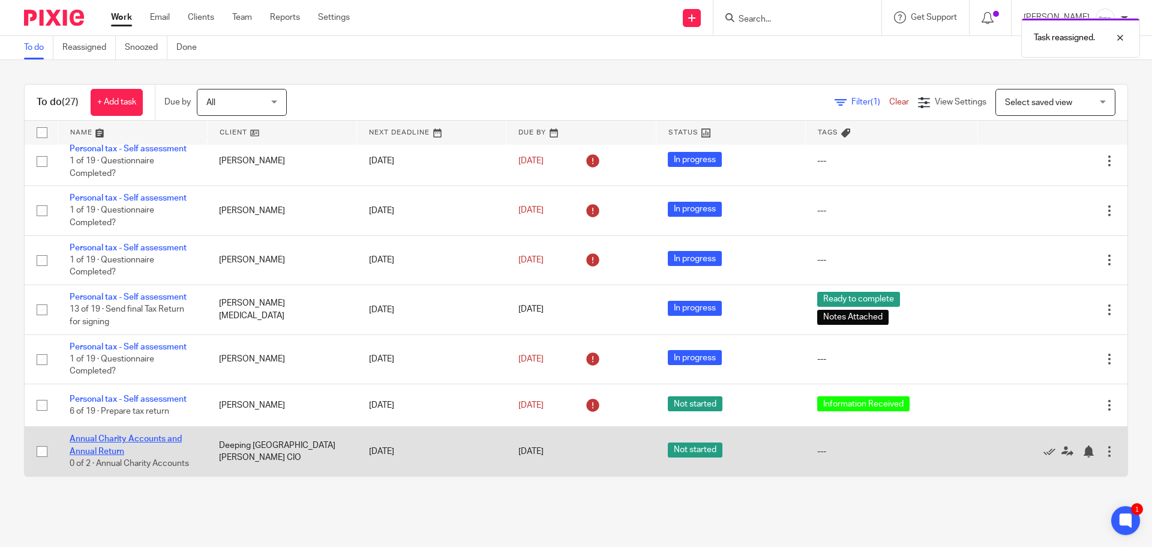
click at [163, 437] on link "Annual Charity Accounts and Annual Return" at bounding box center [126, 444] width 112 height 20
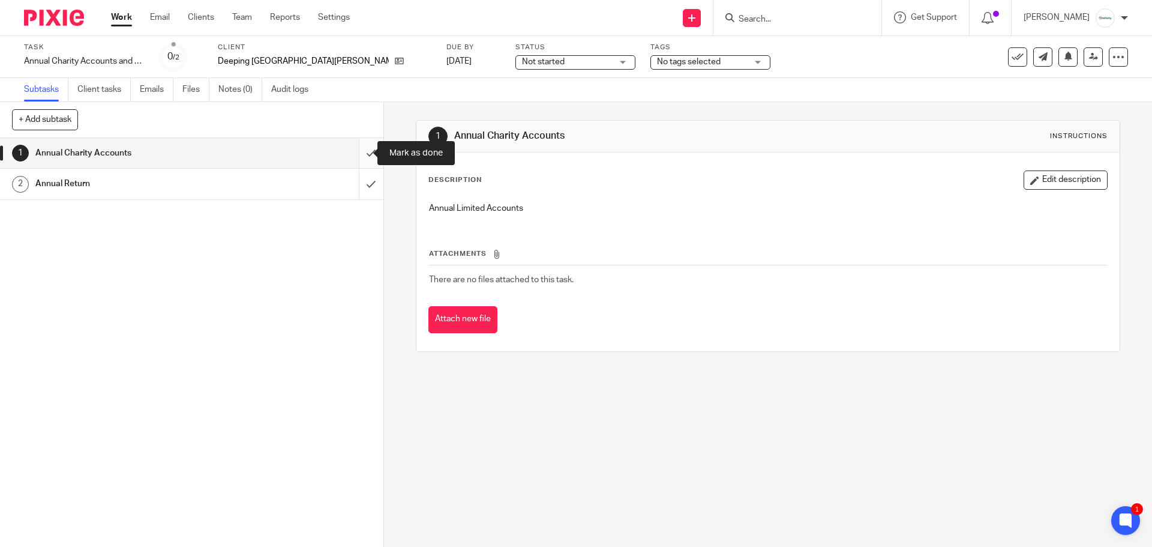
click at [361, 153] on input "submit" at bounding box center [191, 153] width 383 height 30
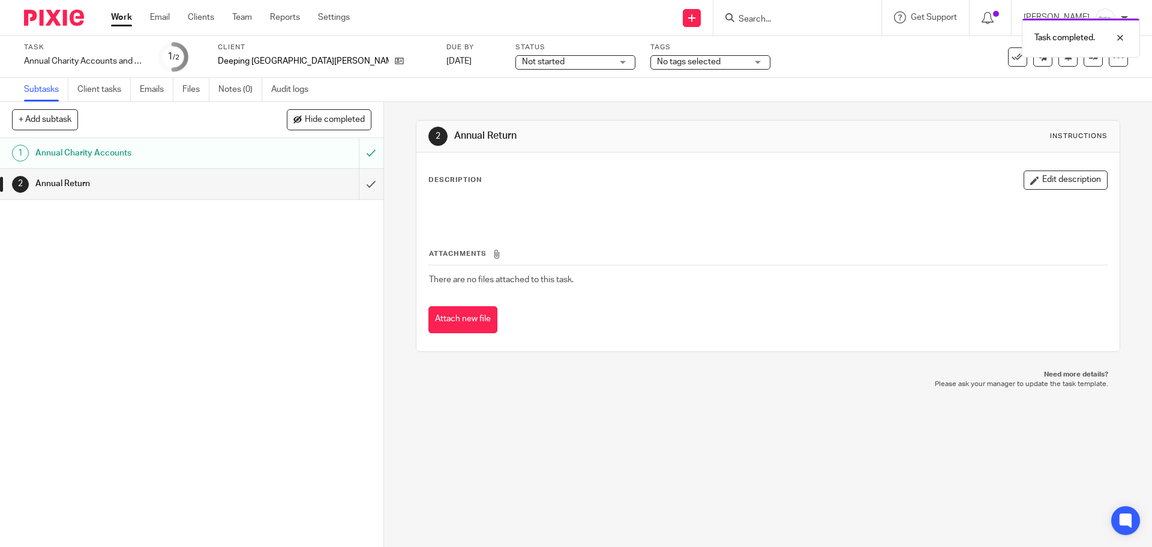
click at [657, 64] on span "No tags selected" at bounding box center [689, 62] width 64 height 8
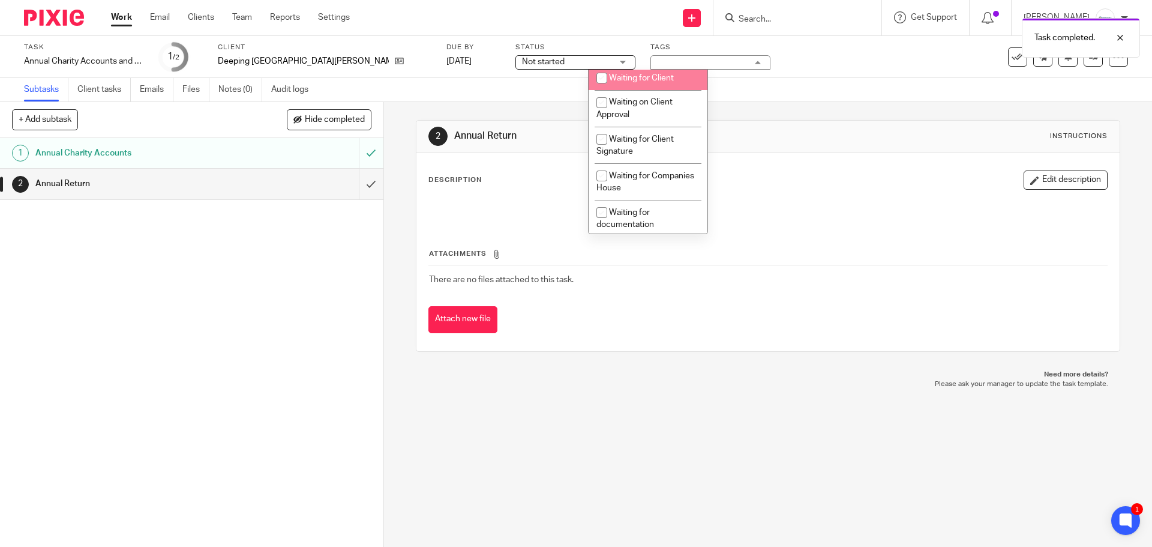
scroll to position [420, 0]
click at [643, 78] on span "Waiting for Client" at bounding box center [641, 76] width 65 height 8
checkbox input "true"
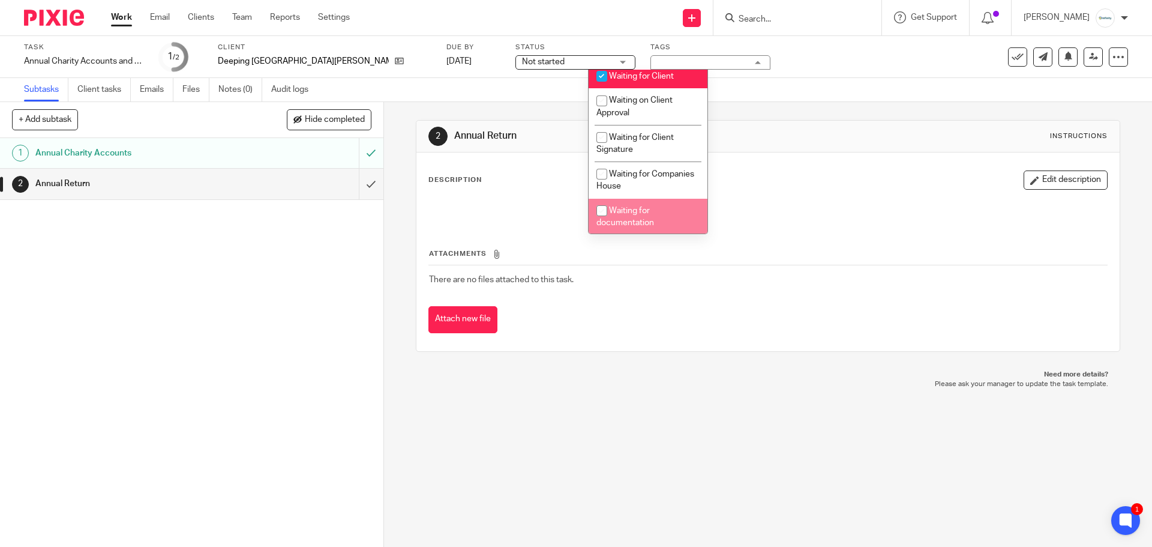
click at [688, 367] on div "2 Annual Return Instructions Description Edit description Attachments There are…" at bounding box center [768, 236] width 704 height 268
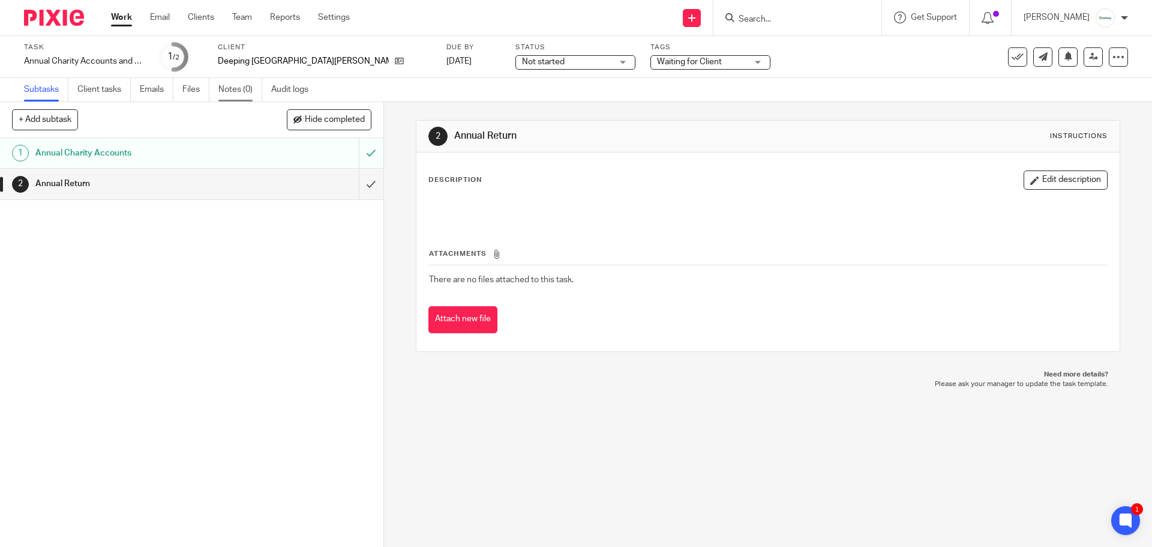
click at [242, 88] on link "Notes (0)" at bounding box center [240, 89] width 44 height 23
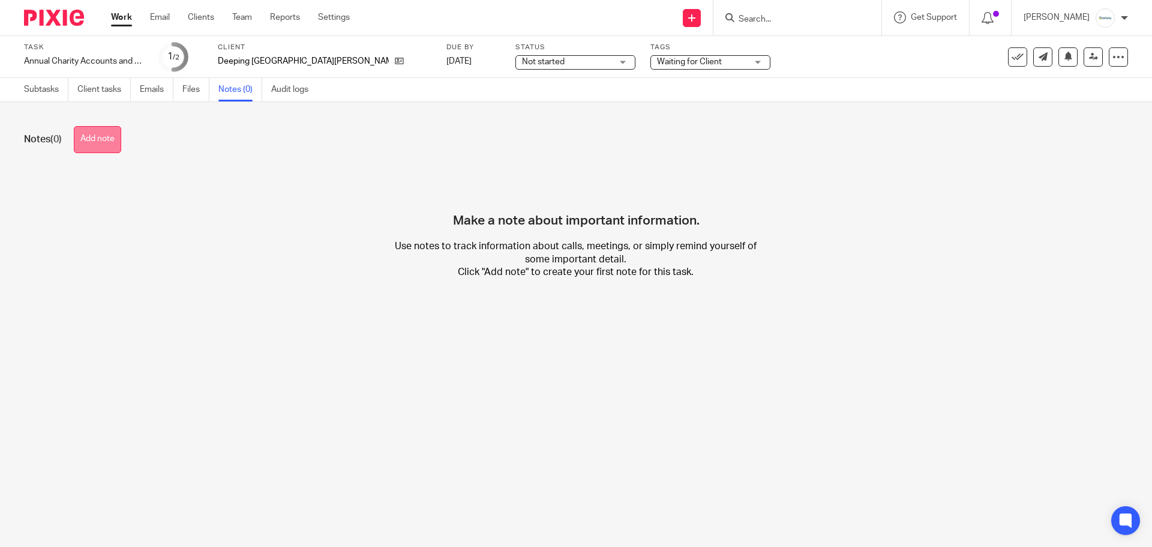
click at [94, 146] on button "Add note" at bounding box center [97, 139] width 47 height 27
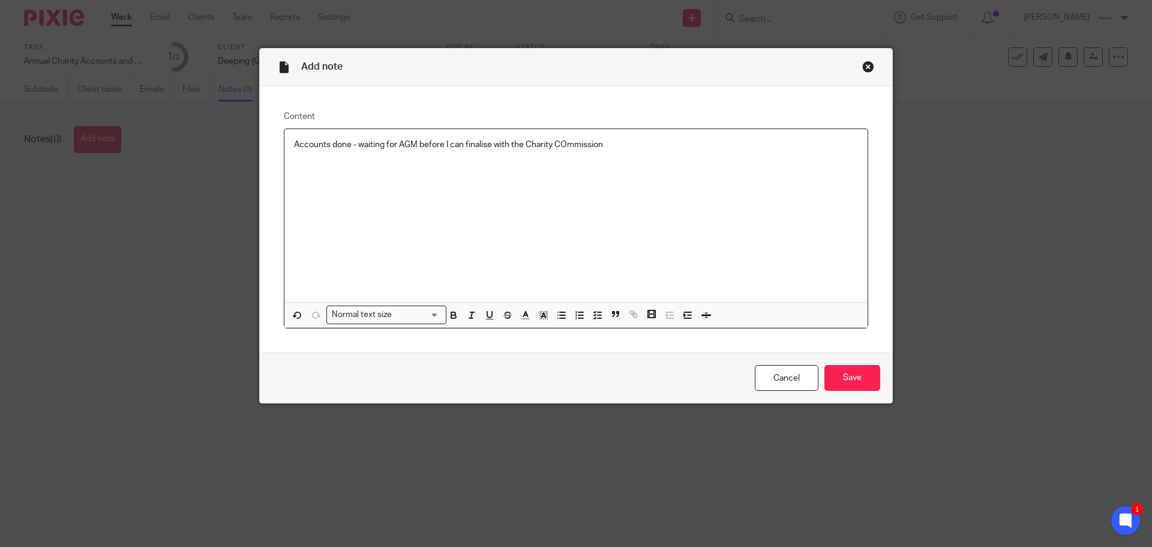
click at [564, 144] on p "Accounts done - waiting for AGM before I can finalise with the Charity COmmissi…" at bounding box center [576, 145] width 564 height 12
click at [839, 376] on input "Save" at bounding box center [852, 378] width 56 height 26
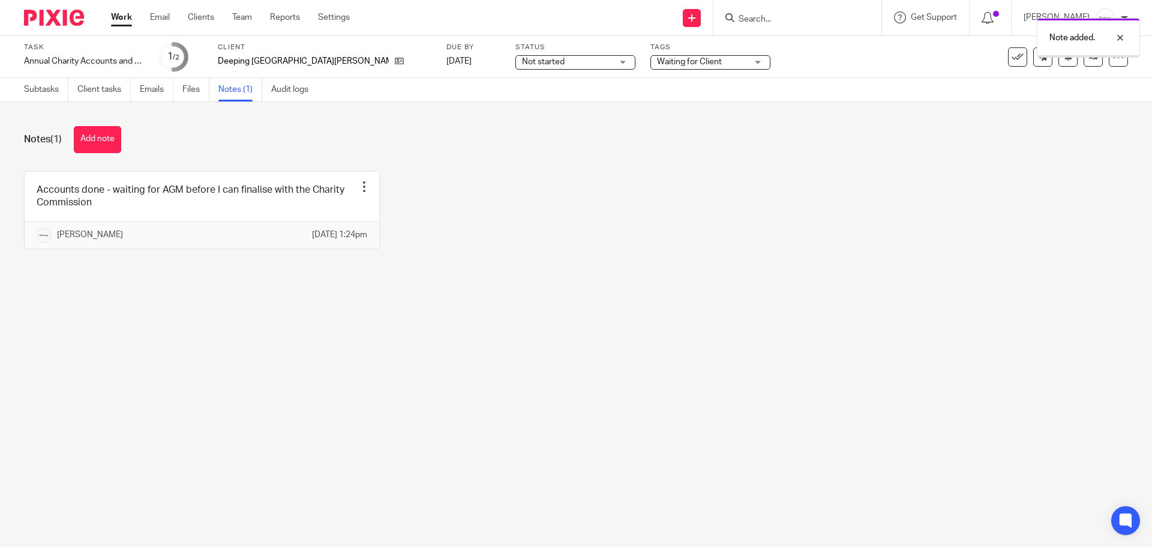
click at [124, 17] on link "Work" at bounding box center [121, 17] width 21 height 12
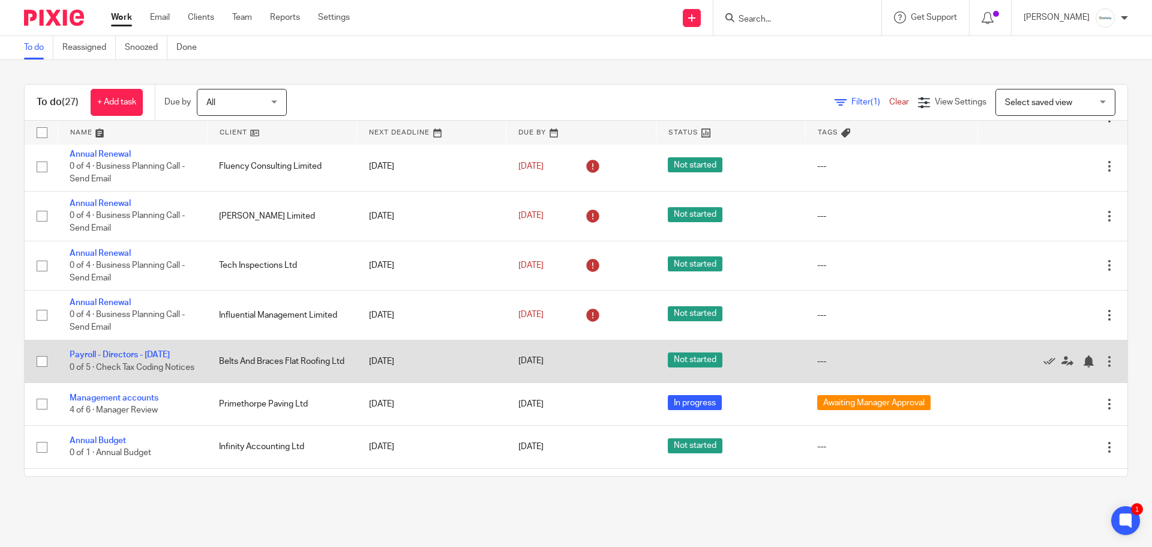
scroll to position [443, 0]
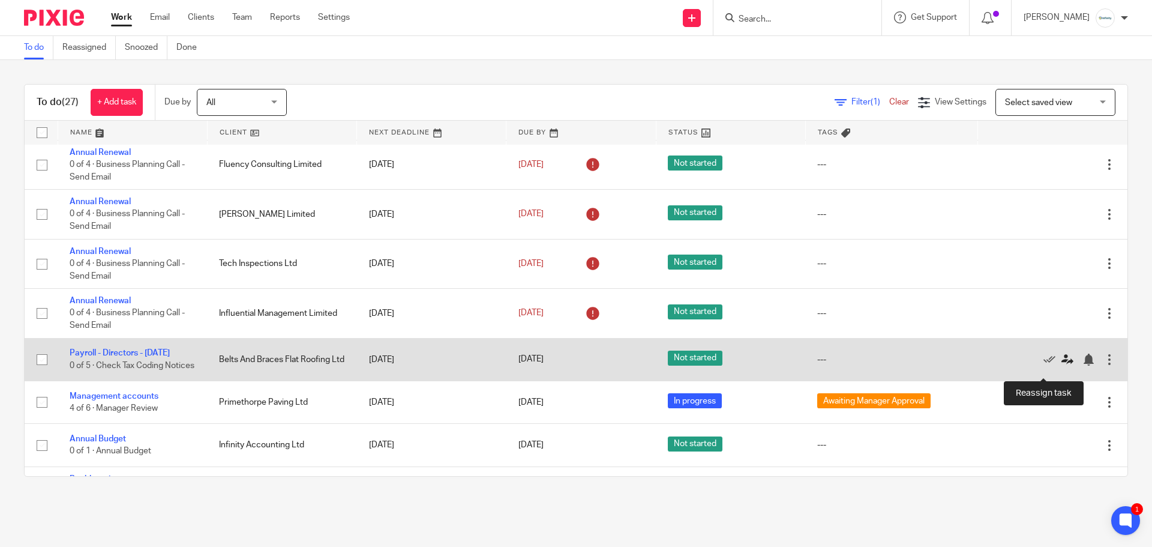
click at [1061, 365] on icon at bounding box center [1067, 359] width 12 height 12
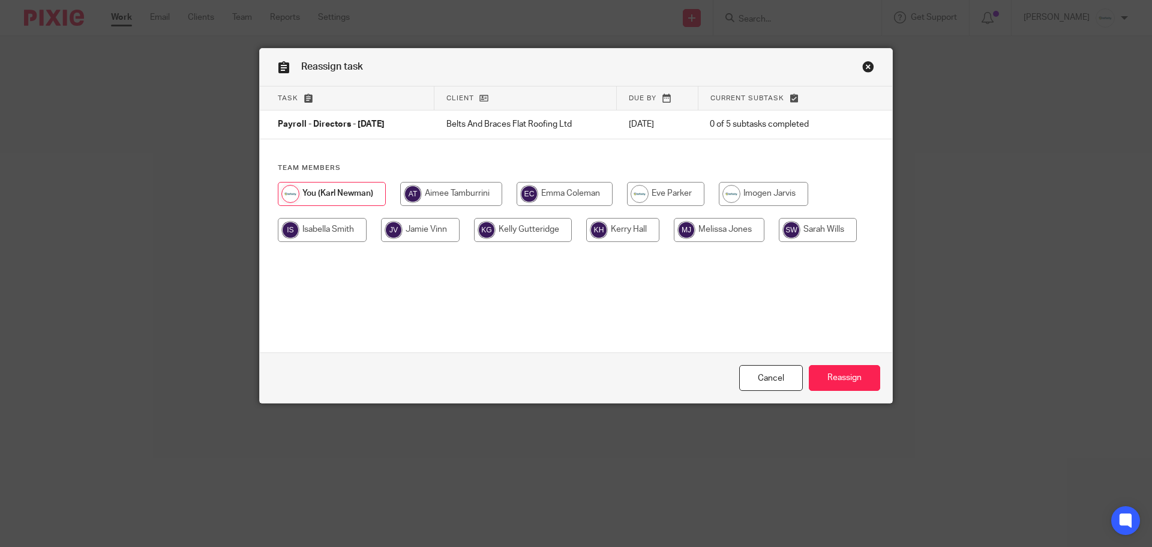
click at [672, 194] on input "radio" at bounding box center [665, 194] width 77 height 24
radio input "true"
click at [848, 371] on input "Reassign" at bounding box center [844, 378] width 71 height 26
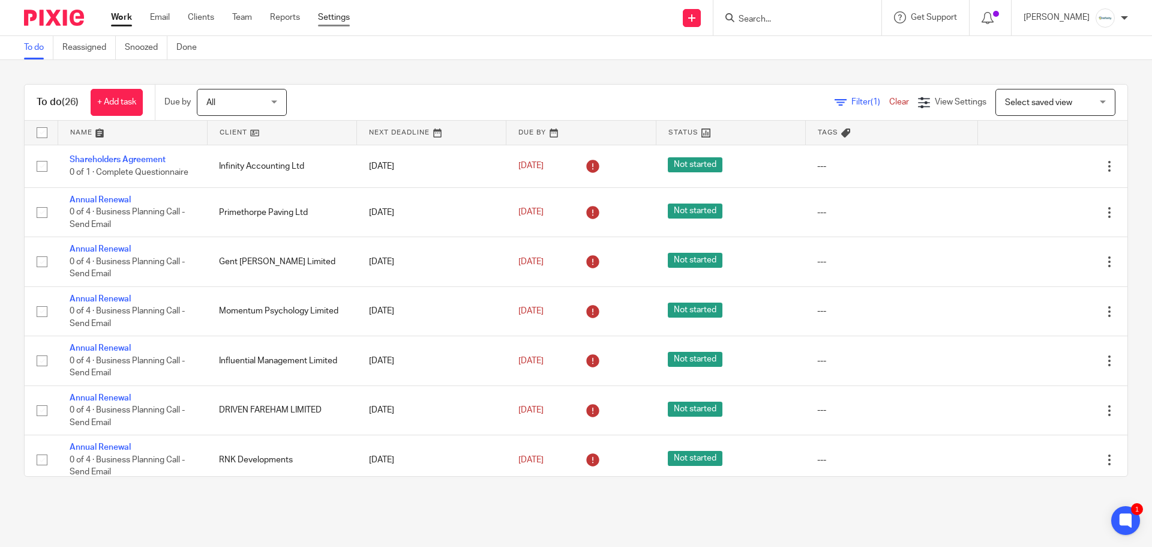
click at [341, 18] on link "Settings" at bounding box center [334, 17] width 32 height 12
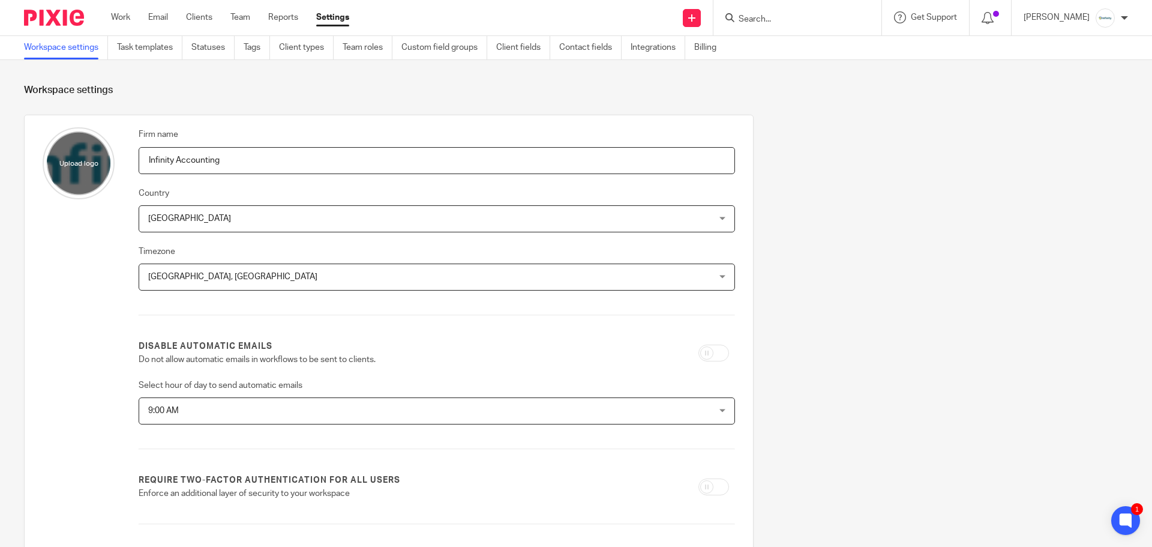
click at [778, 19] on input "Search" at bounding box center [791, 19] width 108 height 11
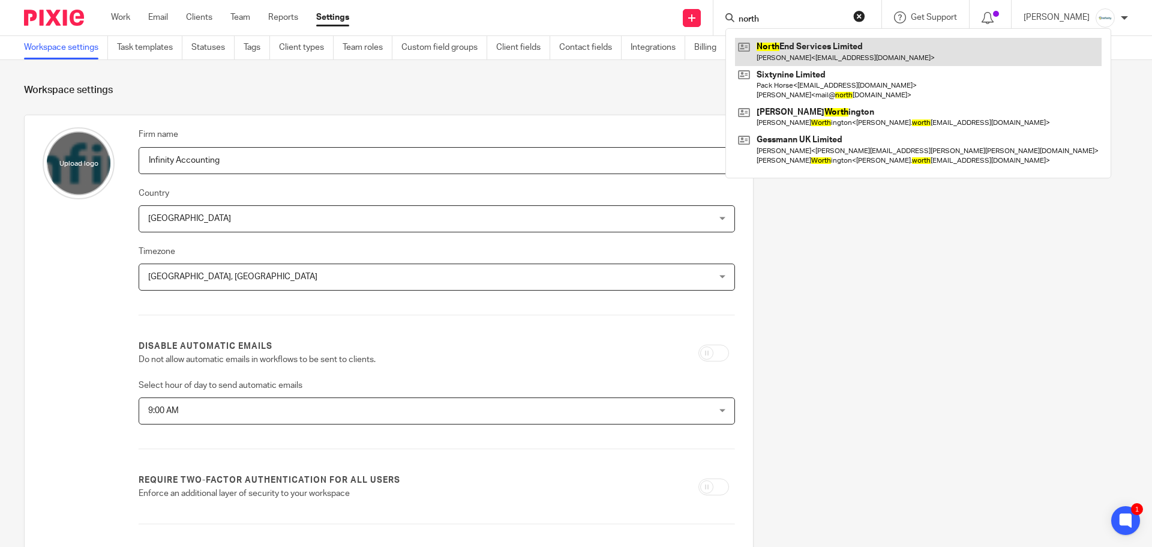
type input "north"
click at [879, 53] on link at bounding box center [918, 52] width 367 height 28
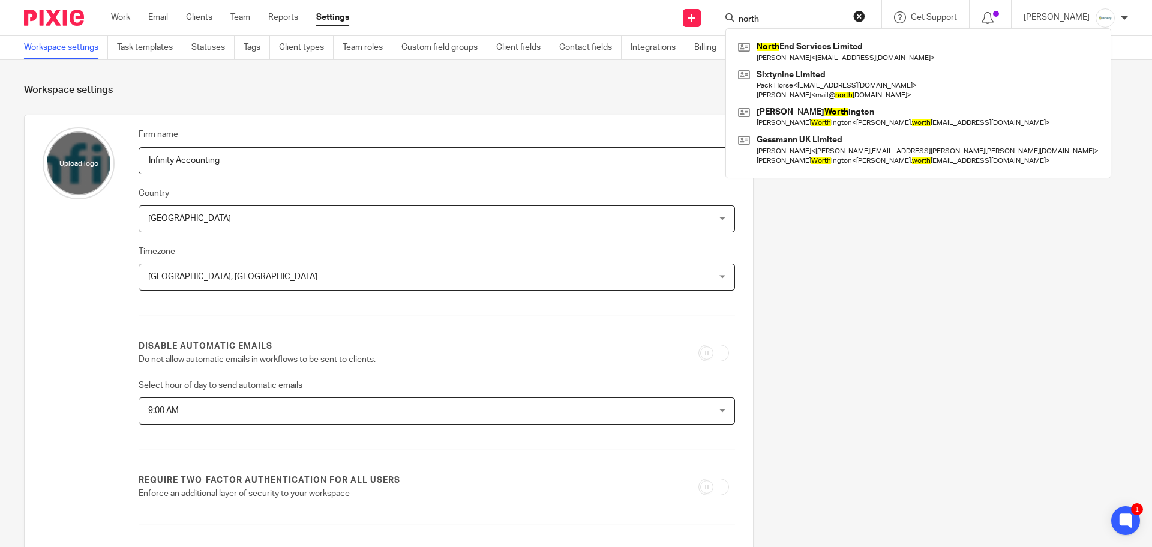
click at [1000, 391] on div "Firm name Infinity Accounting Country [GEOGRAPHIC_DATA] [GEOGRAPHIC_DATA] [GEOG…" at bounding box center [566, 471] width 1123 height 712
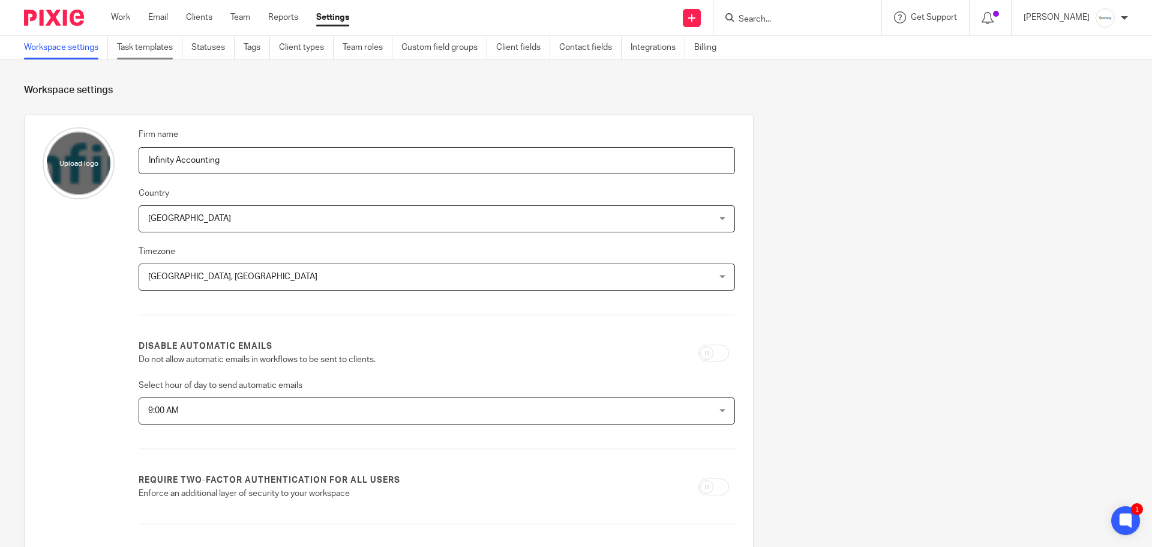
click at [161, 44] on link "Task templates" at bounding box center [149, 47] width 65 height 23
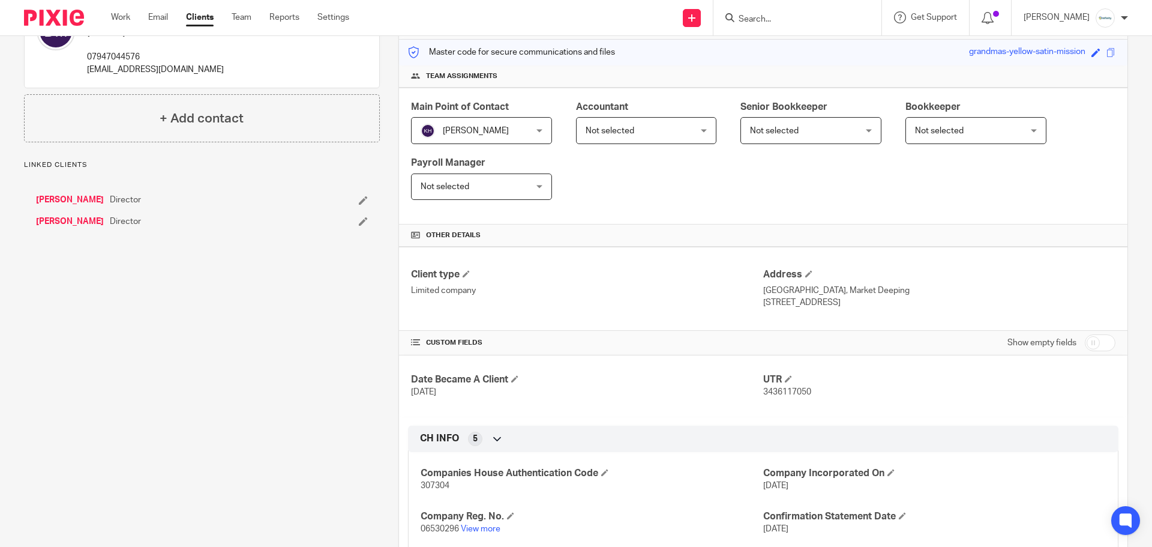
scroll to position [230, 0]
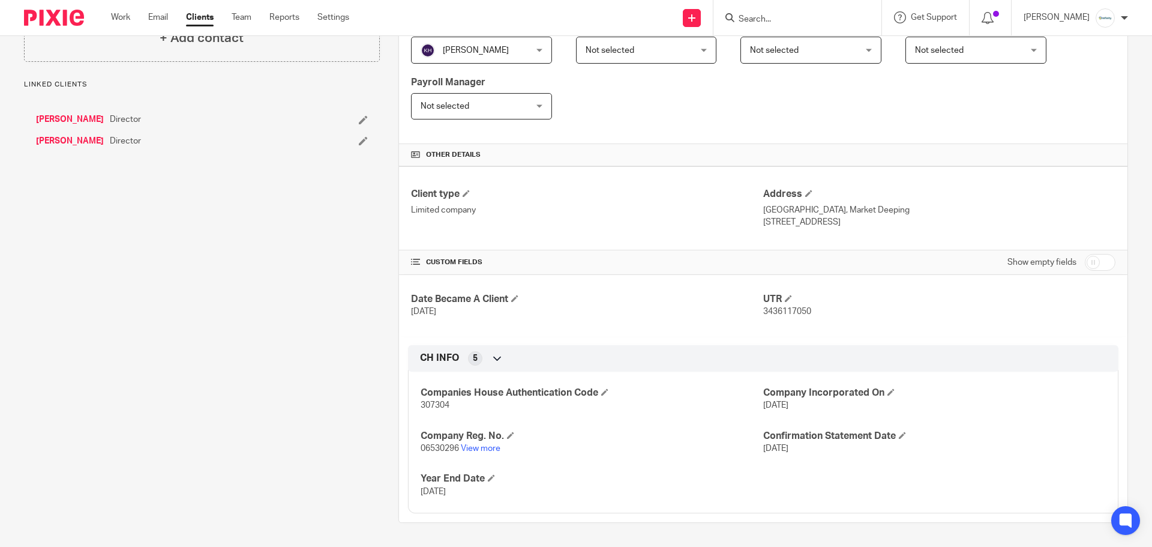
click at [775, 314] on span "3436117050" at bounding box center [787, 311] width 48 height 8
copy span "3436117050"
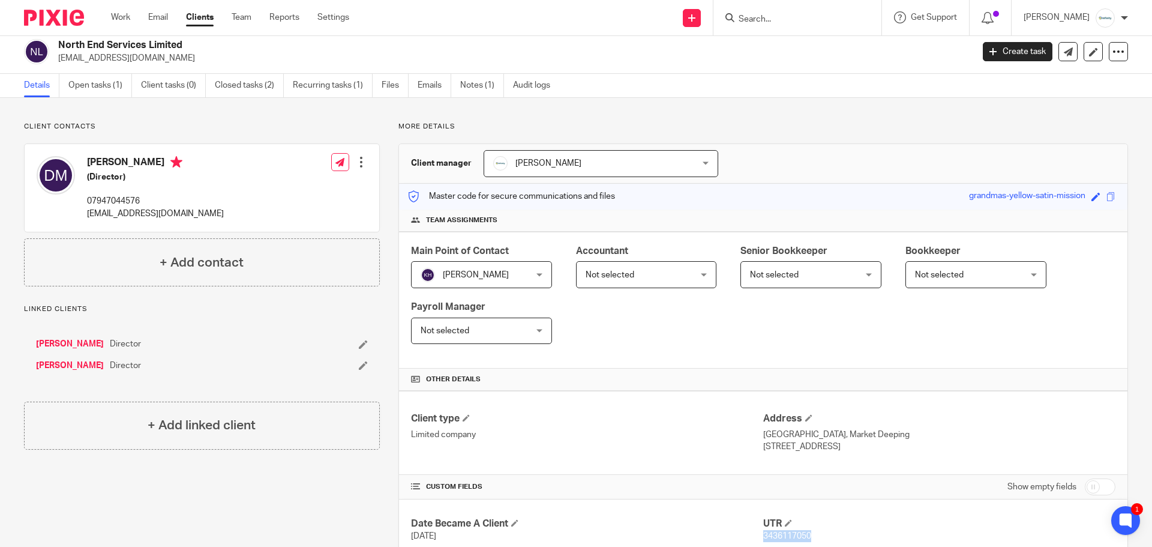
scroll to position [0, 0]
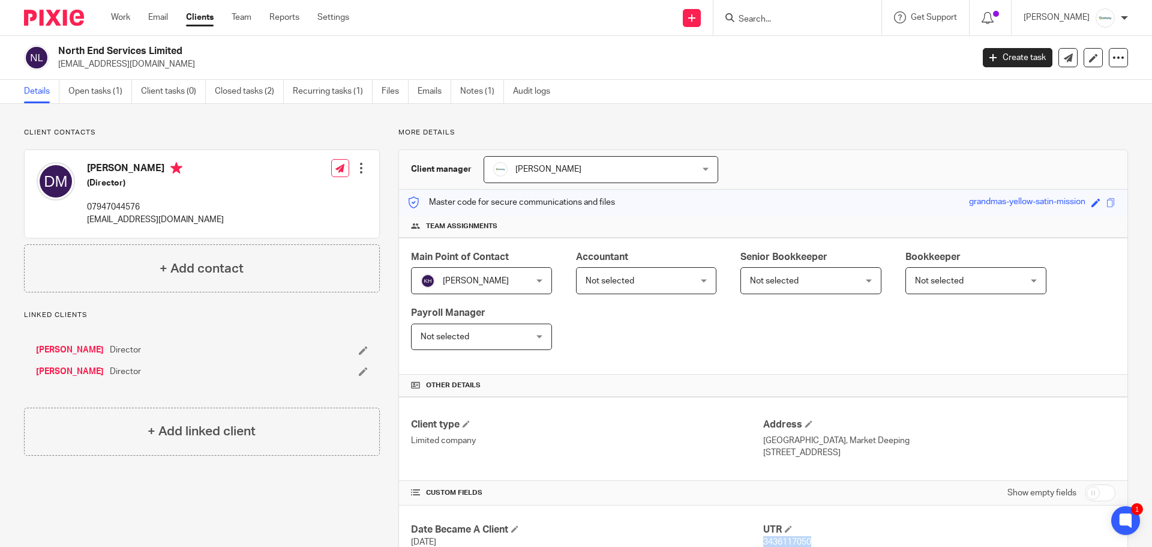
drag, startPoint x: 195, startPoint y: 44, endPoint x: 59, endPoint y: 41, distance: 136.2
click at [59, 41] on div "North End Services Limited [EMAIL_ADDRESS][DOMAIN_NAME] Create task Update from…" at bounding box center [576, 58] width 1152 height 44
copy h2 "North End Services Limited"
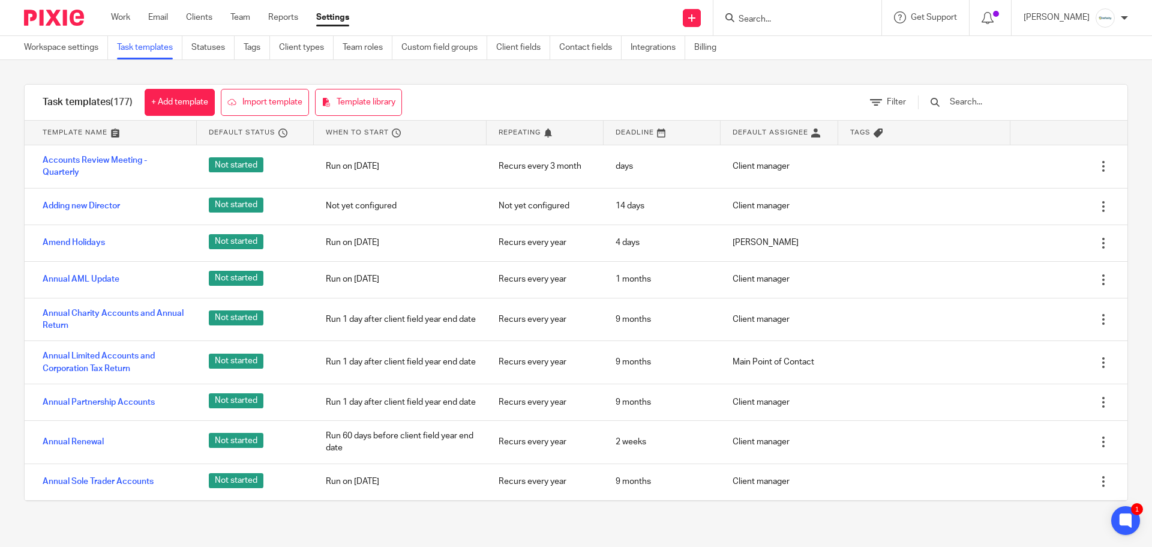
click at [1018, 102] on input "text" at bounding box center [1019, 101] width 140 height 13
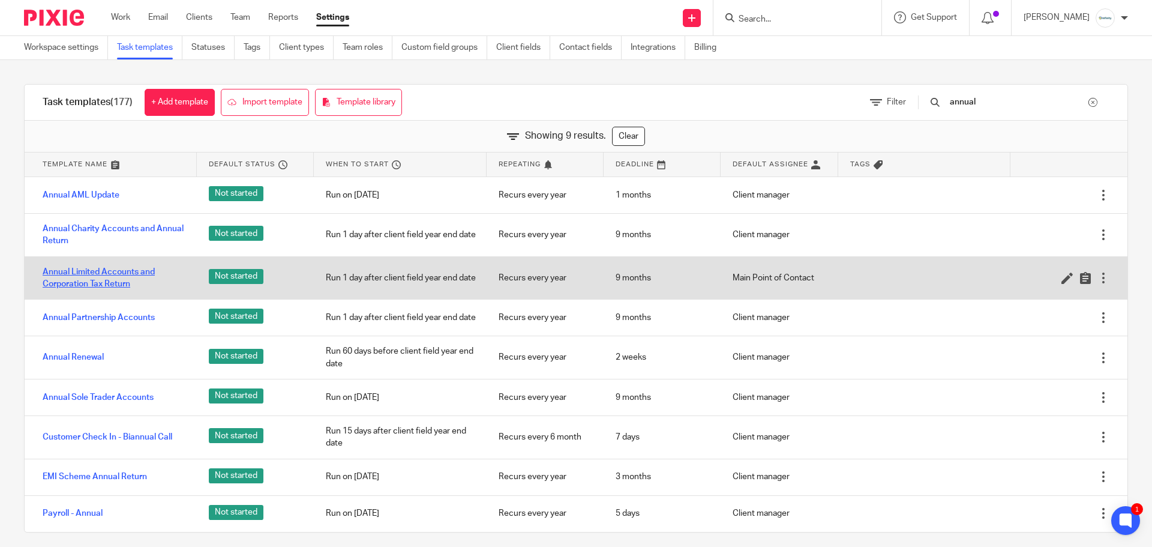
type input "annual"
click at [121, 280] on link "Annual Limited Accounts and Corporation Tax Return" at bounding box center [114, 278] width 142 height 25
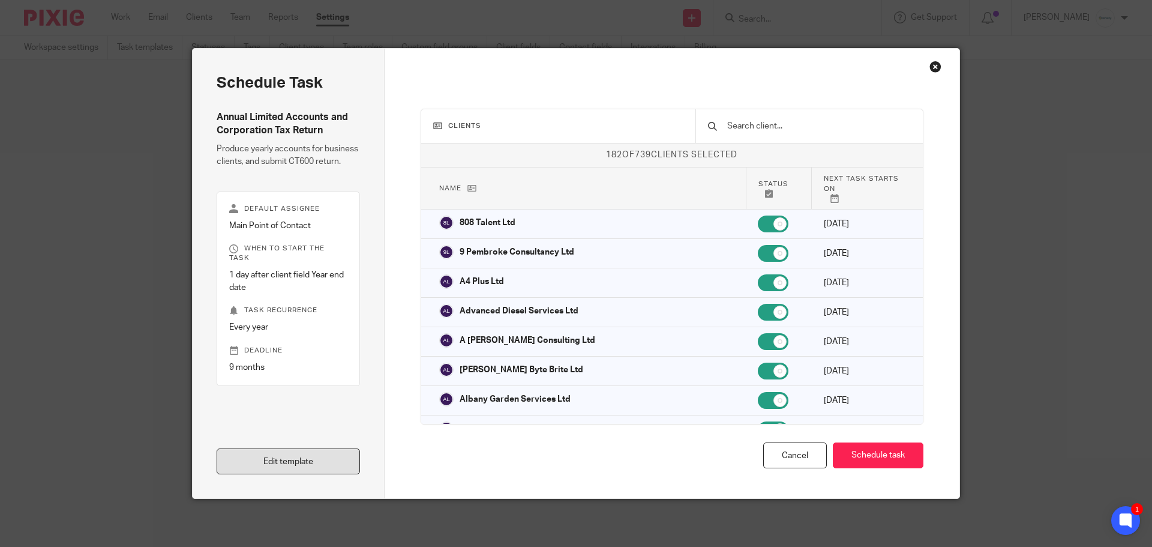
click at [278, 469] on link "Edit template" at bounding box center [288, 461] width 143 height 26
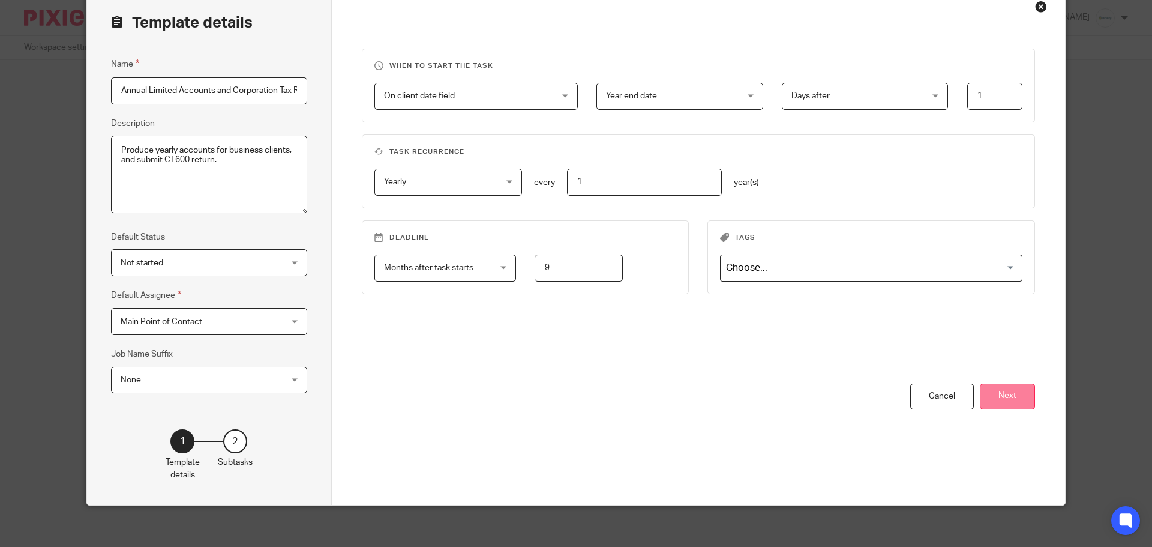
click at [1021, 397] on button "Next" at bounding box center [1007, 396] width 55 height 26
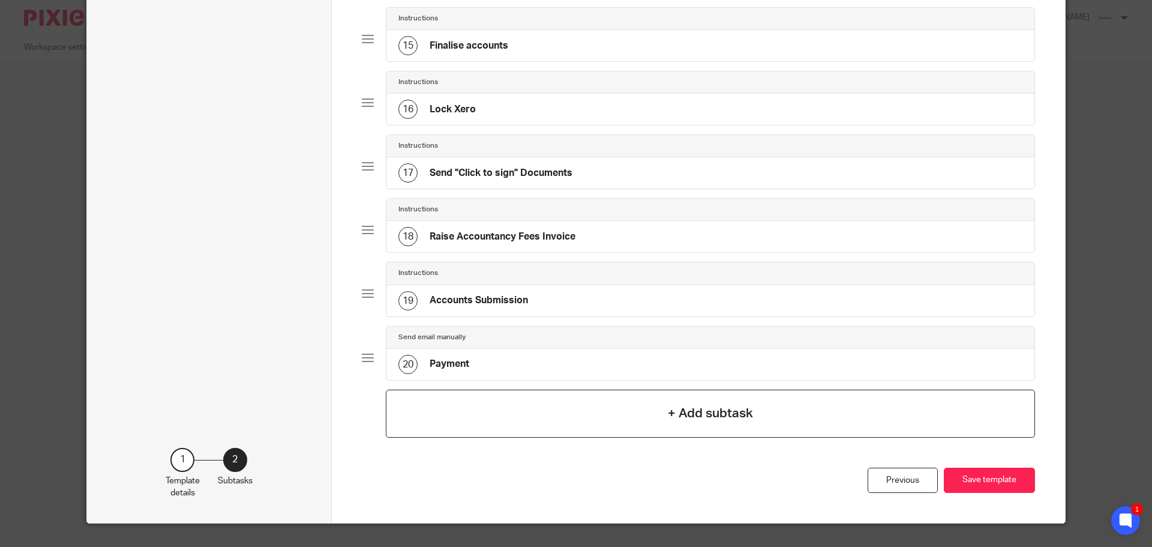
scroll to position [990, 0]
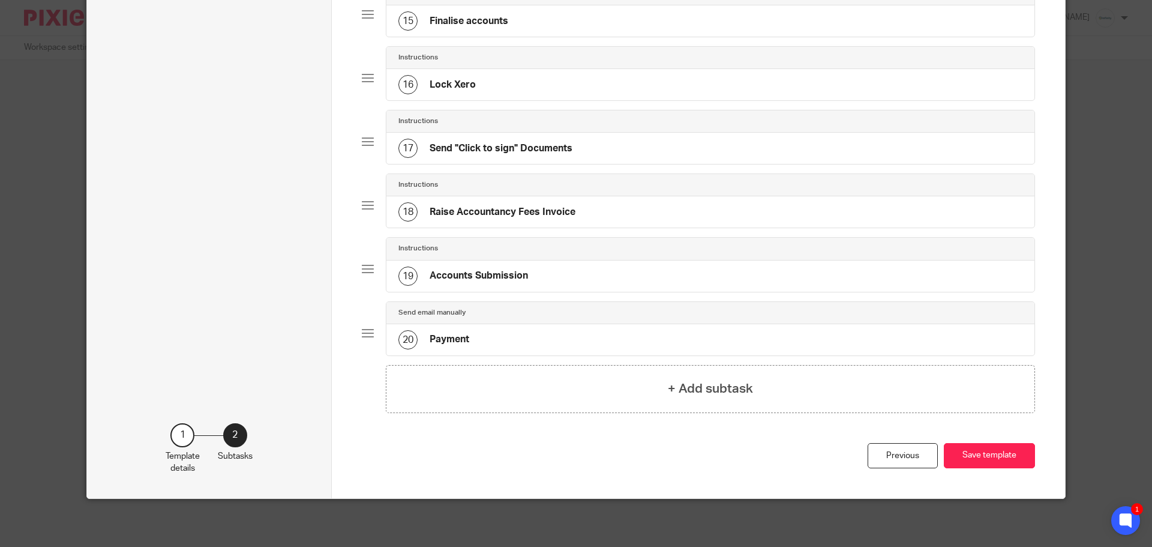
click at [572, 341] on div "20 Payment" at bounding box center [710, 339] width 649 height 31
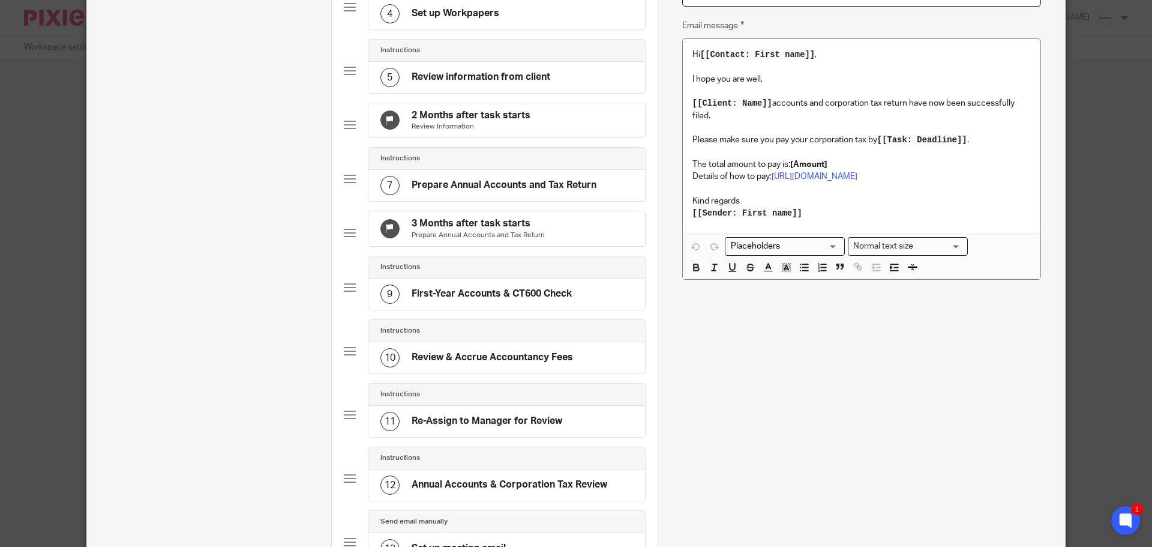
scroll to position [311, 0]
click at [828, 219] on p "[[Sender: First name]]" at bounding box center [861, 215] width 338 height 12
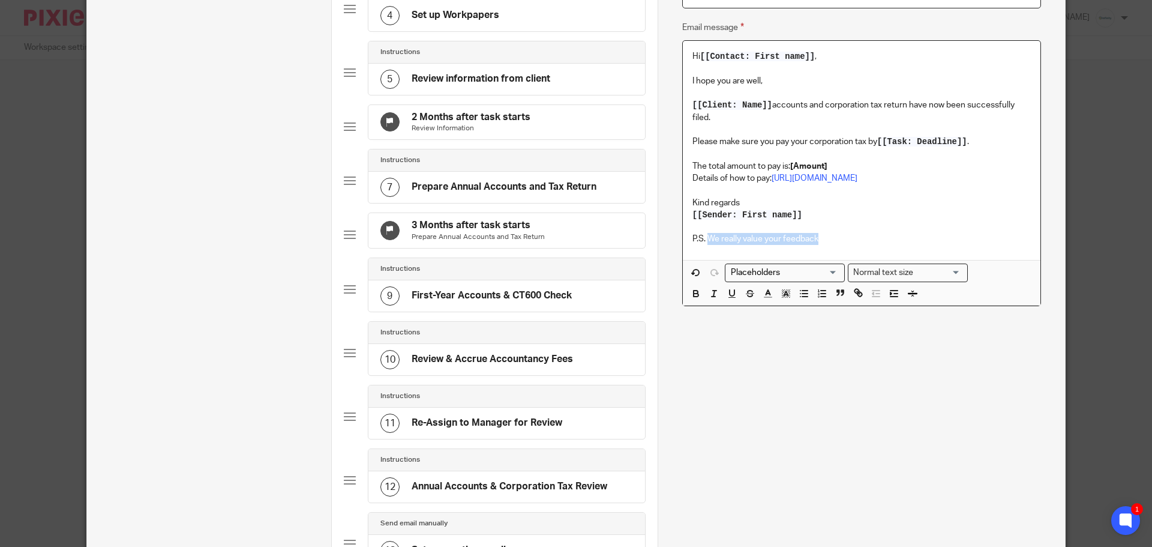
drag, startPoint x: 820, startPoint y: 236, endPoint x: 704, endPoint y: 235, distance: 115.8
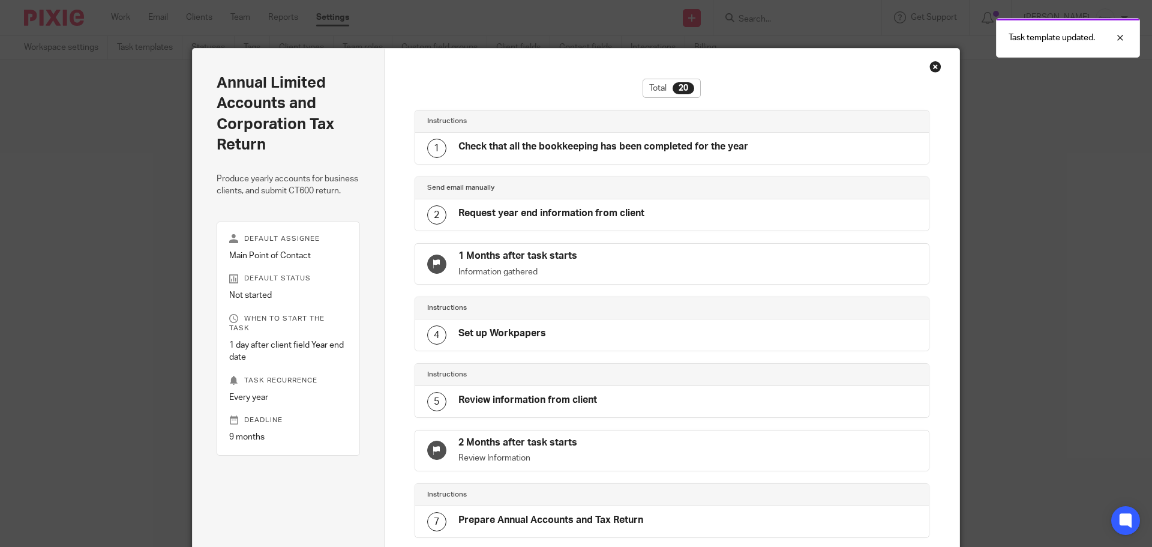
click at [929, 68] on div "Close this dialog window" at bounding box center [935, 67] width 12 height 12
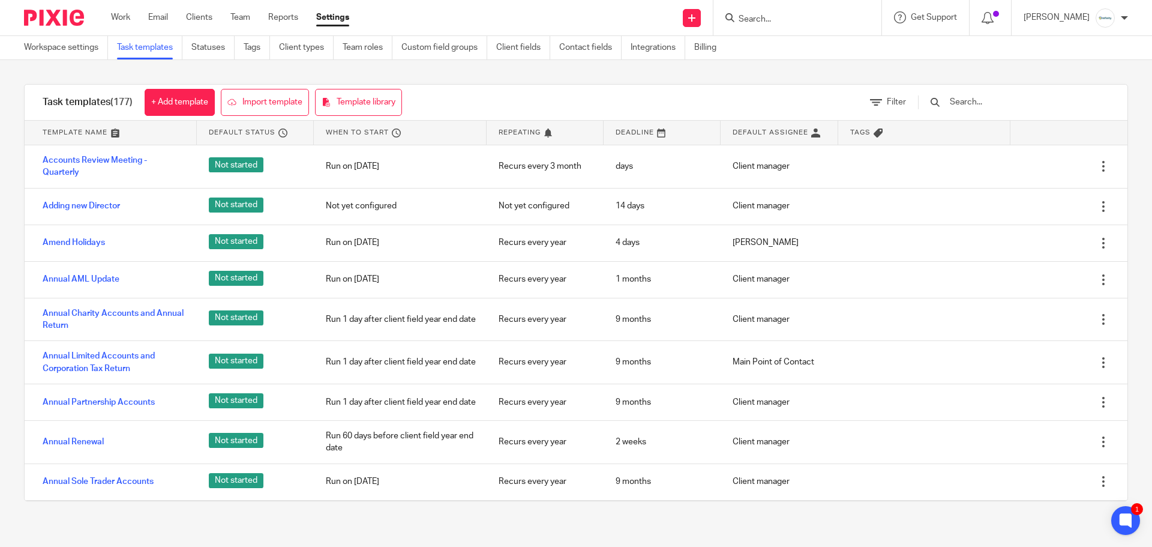
click at [824, 14] on input "Search" at bounding box center [791, 19] width 108 height 11
type input "dutch"
click at [799, 45] on link at bounding box center [836, 52] width 203 height 28
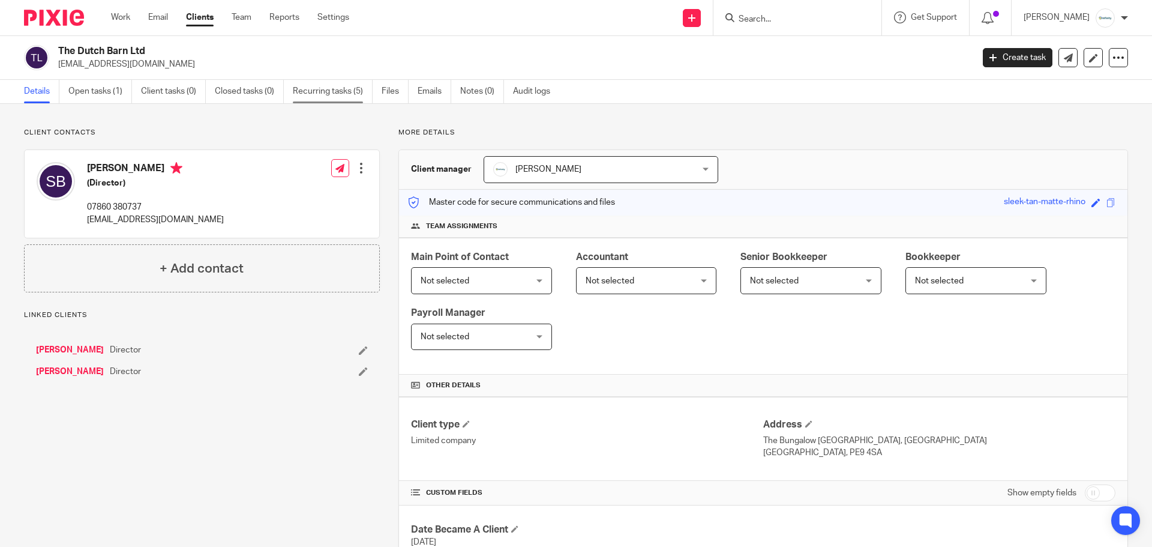
click at [335, 91] on link "Recurring tasks (5)" at bounding box center [333, 91] width 80 height 23
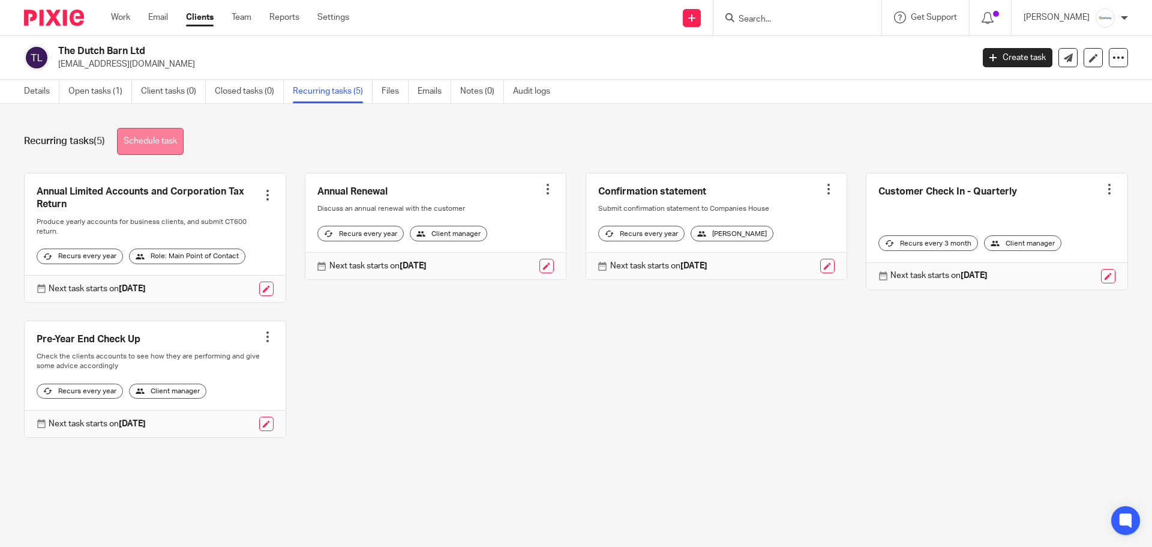
click at [161, 140] on link "Schedule task" at bounding box center [150, 141] width 67 height 27
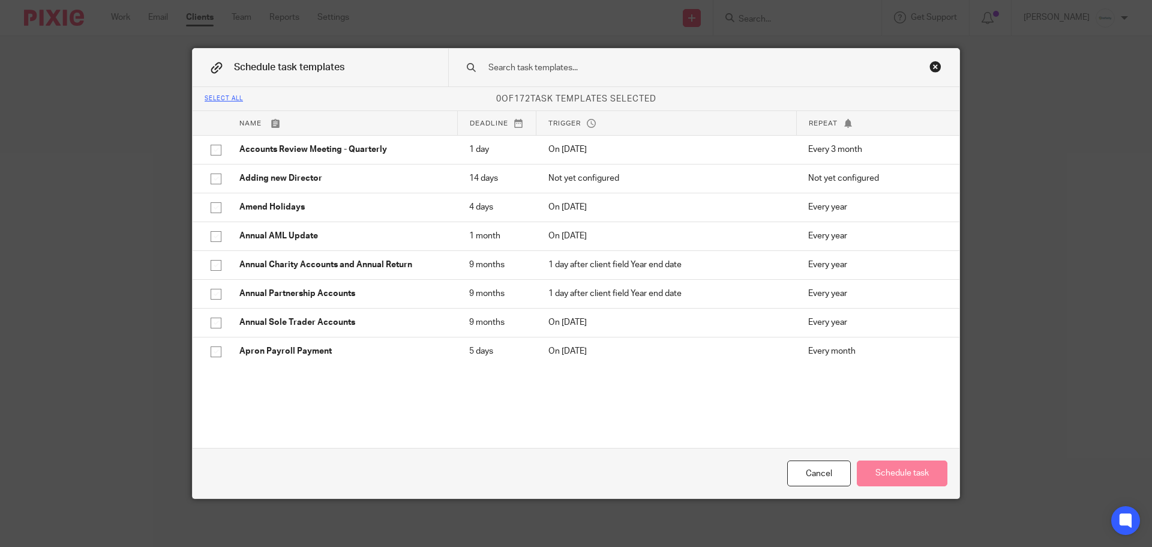
click at [592, 68] on input "text" at bounding box center [684, 67] width 395 height 13
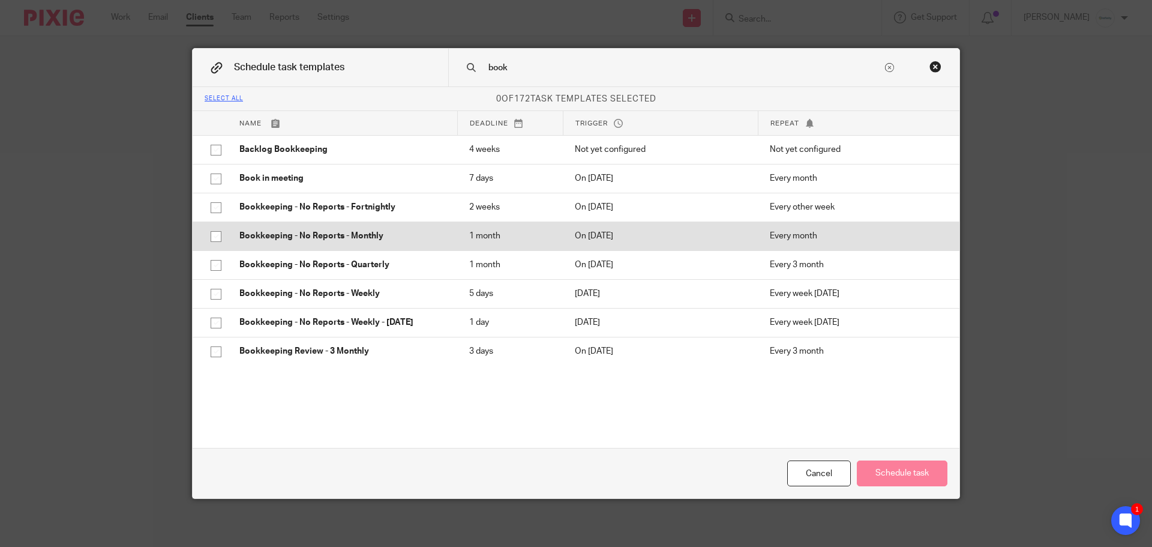
type input "book"
click at [576, 239] on p "On [DATE]" at bounding box center [660, 236] width 171 height 12
checkbox input "true"
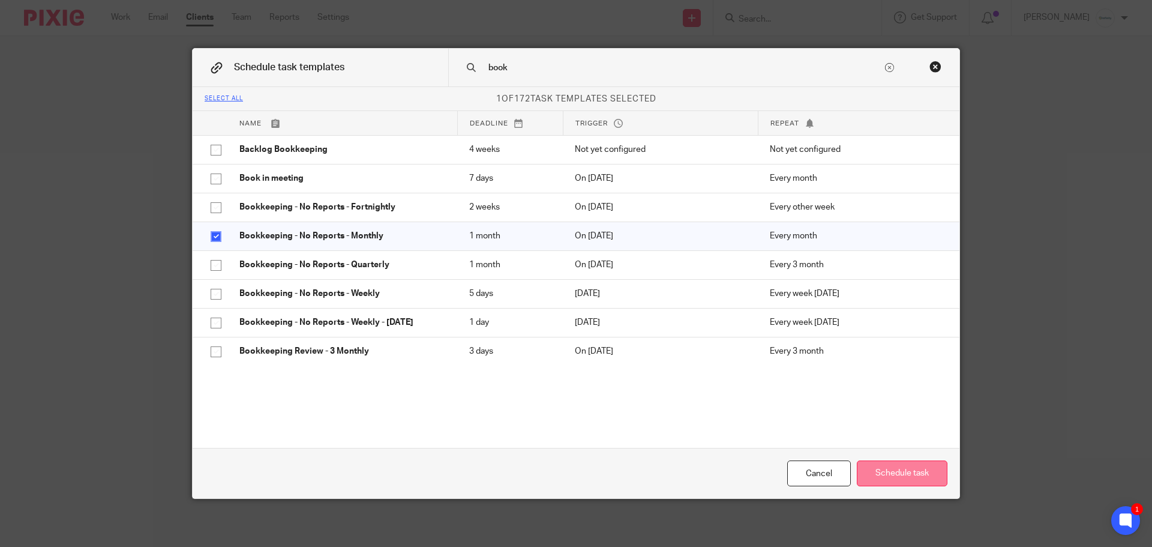
click at [923, 472] on button "Schedule task" at bounding box center [902, 473] width 91 height 26
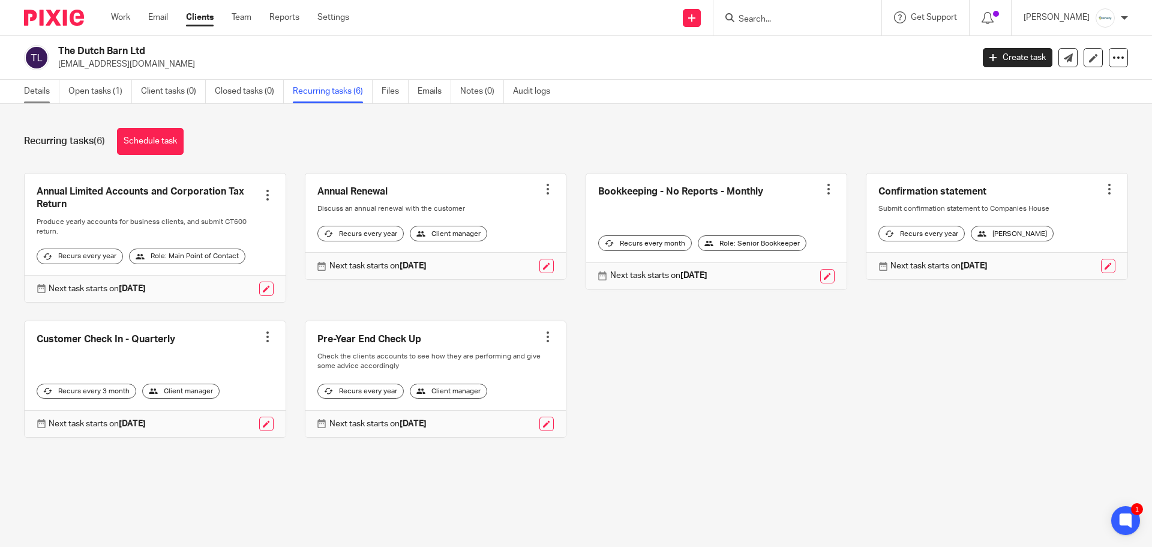
click at [40, 92] on link "Details" at bounding box center [41, 91] width 35 height 23
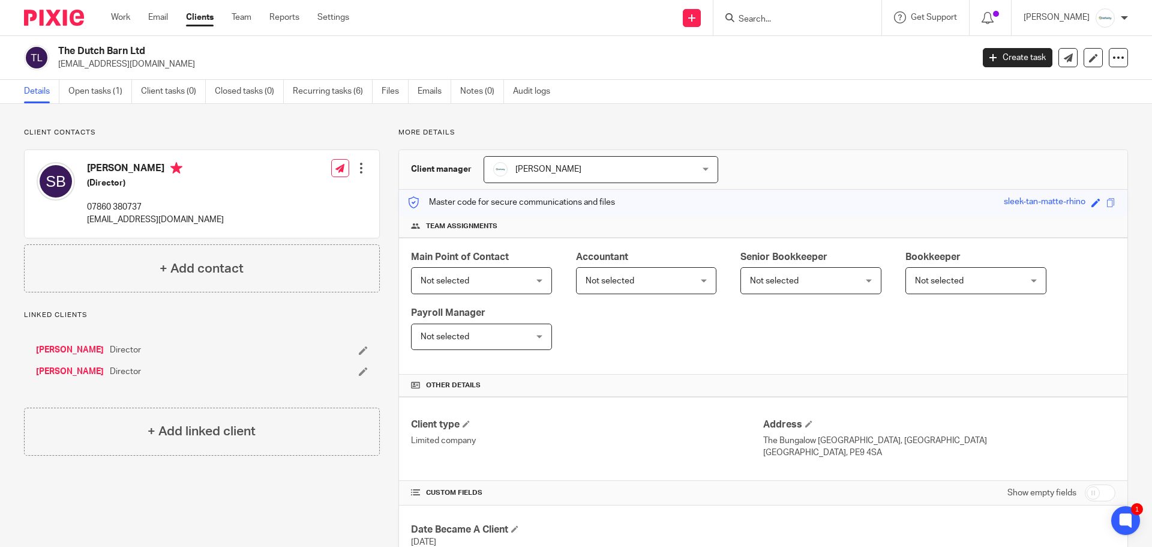
click at [824, 283] on span "Not selected" at bounding box center [802, 280] width 104 height 25
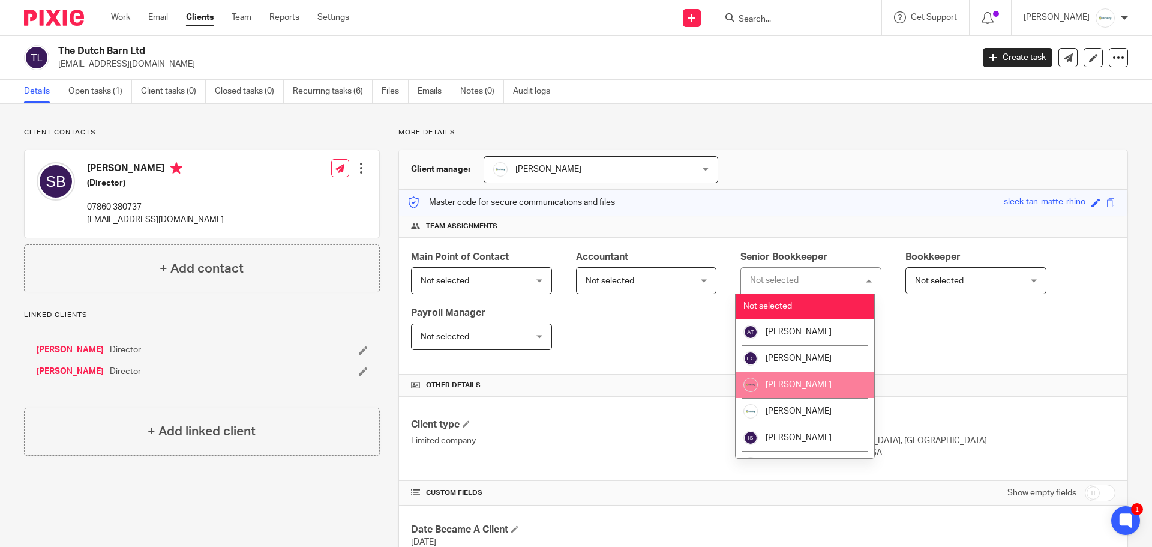
click at [823, 388] on li "[PERSON_NAME]" at bounding box center [805, 384] width 139 height 26
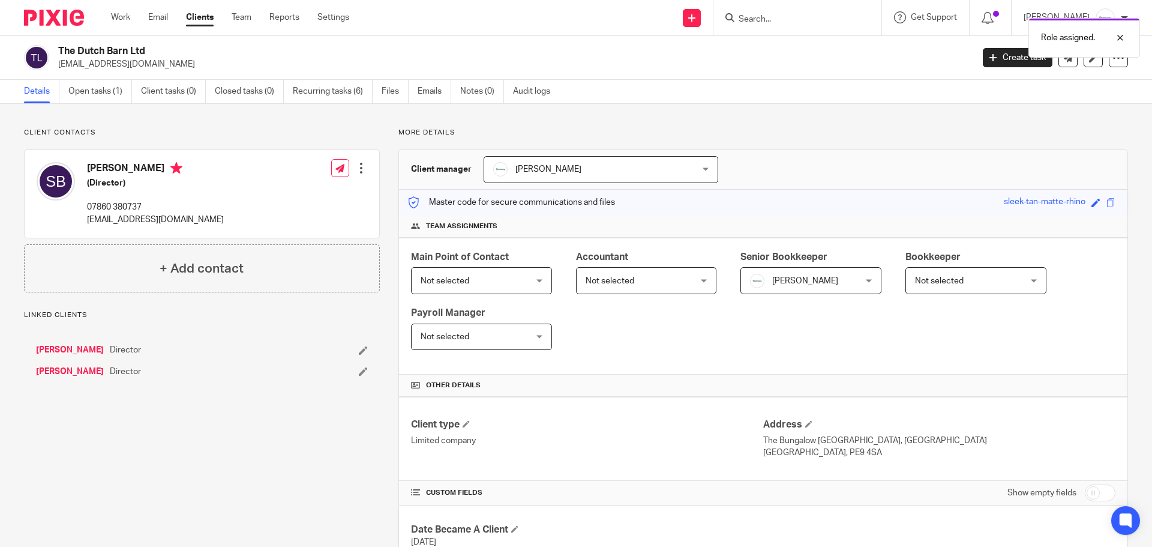
click at [521, 277] on span "Not selected" at bounding box center [473, 280] width 104 height 25
click at [679, 355] on div "Main Point of Contact Not selected Not selected Not selected [PERSON_NAME] [PER…" at bounding box center [763, 306] width 728 height 137
drag, startPoint x: 167, startPoint y: 49, endPoint x: 249, endPoint y: 41, distance: 82.0
click at [59, 47] on h2 "The Dutch Barn Ltd" at bounding box center [420, 51] width 725 height 13
copy h2 "The Dutch Barn Ltd"
